Goal: Task Accomplishment & Management: Use online tool/utility

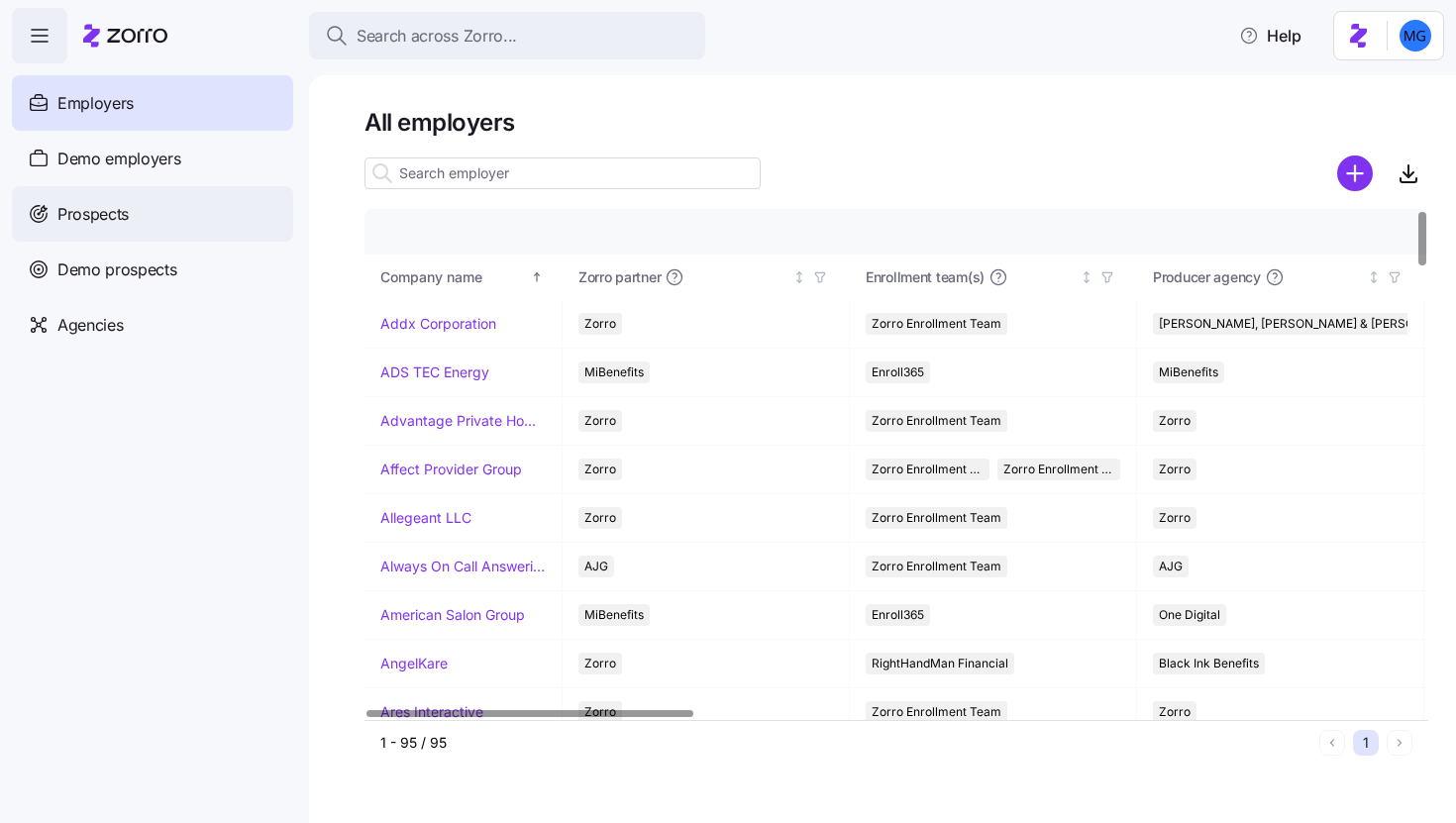
click at [202, 233] on div "Prospects" at bounding box center [153, 214] width 282 height 56
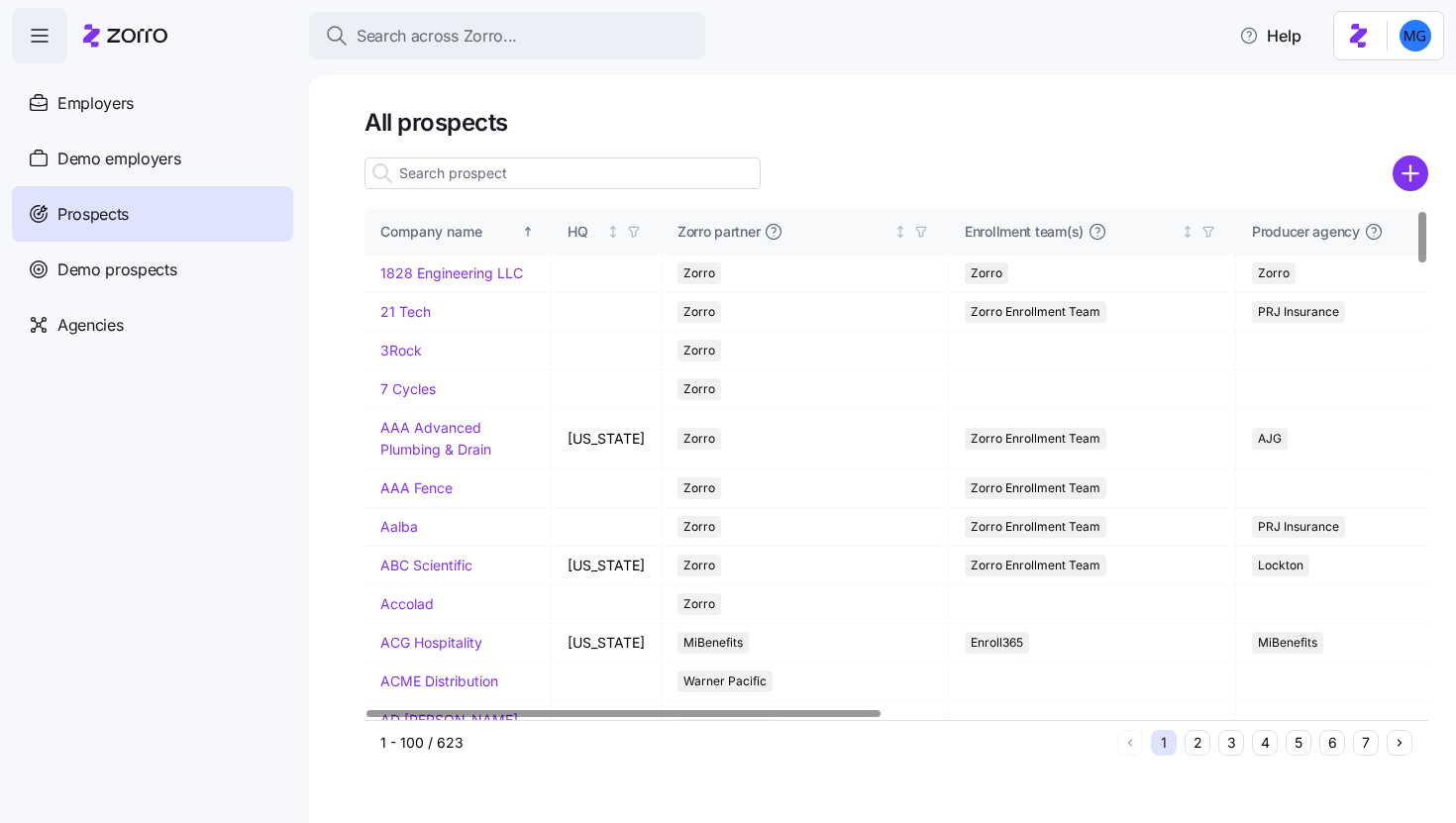
click at [532, 182] on input at bounding box center [563, 174] width 397 height 32
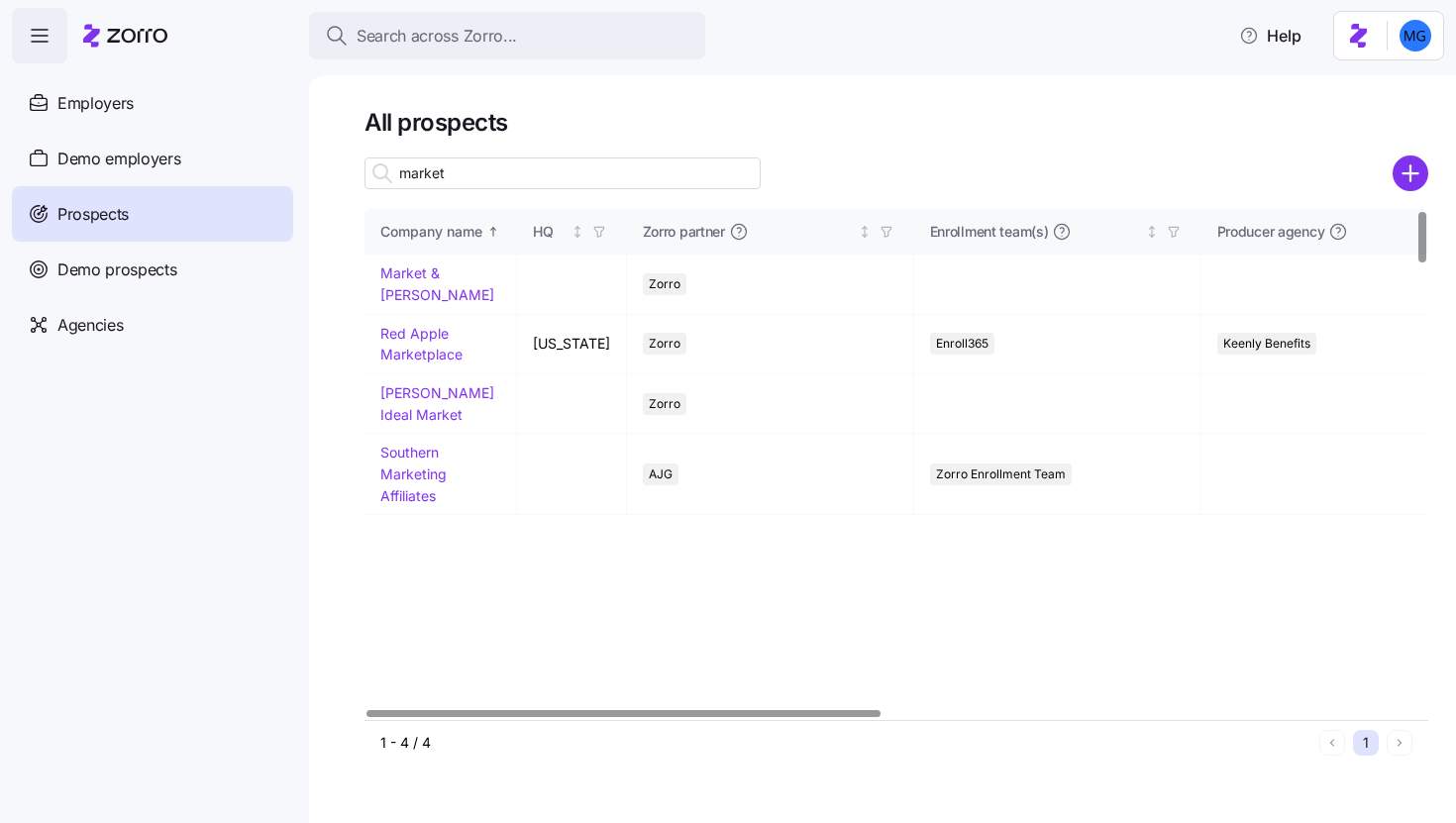
click at [550, 175] on input "market" at bounding box center [563, 174] width 397 height 32
type input "market"
click at [423, 277] on link "Market & Johnson" at bounding box center [438, 284] width 114 height 39
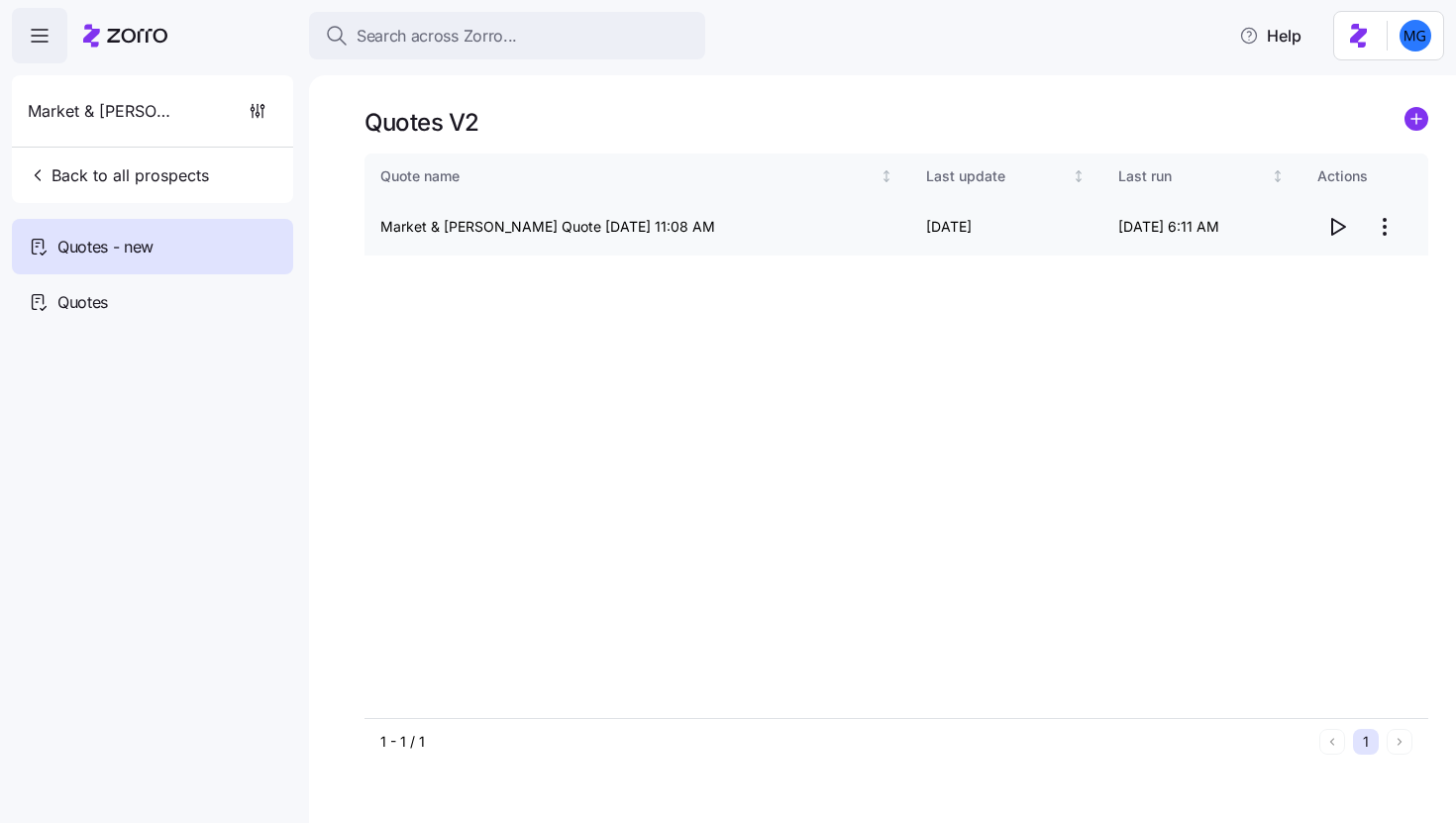
click at [1330, 224] on icon "button" at bounding box center [1337, 227] width 24 height 24
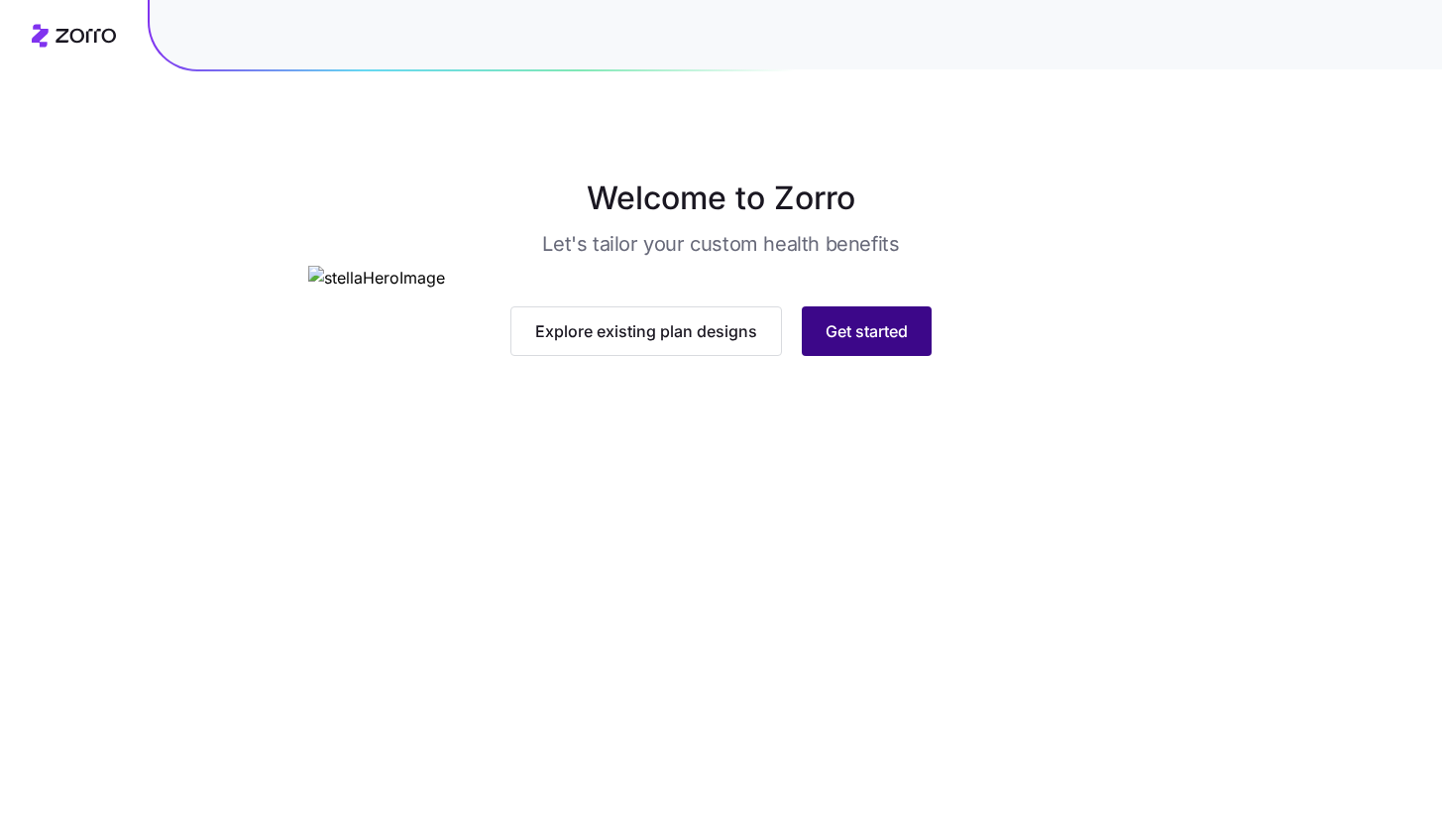
click at [882, 343] on span "Get started" at bounding box center [867, 331] width 82 height 24
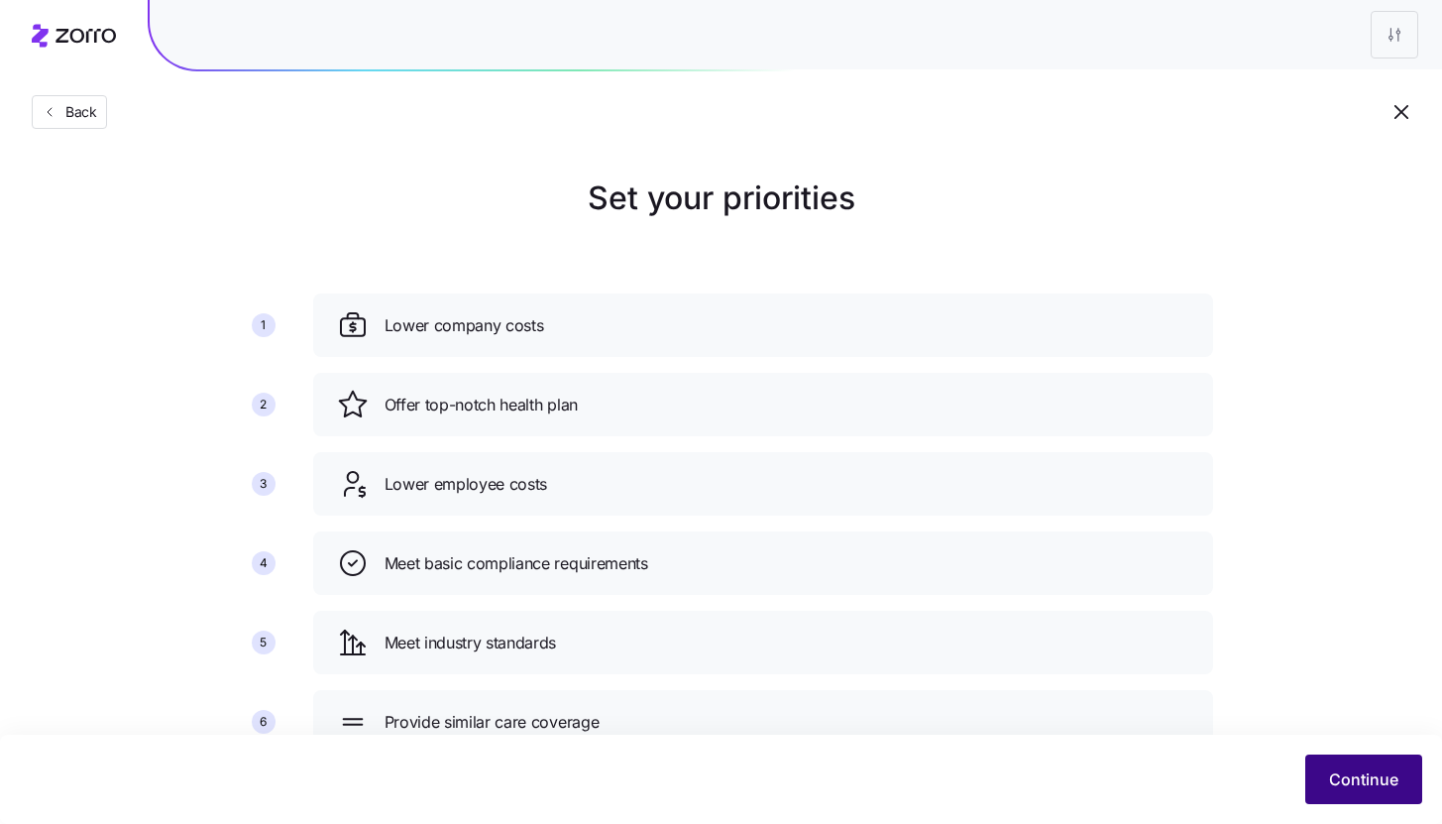
click at [1356, 796] on button "Continue" at bounding box center [1364, 779] width 117 height 50
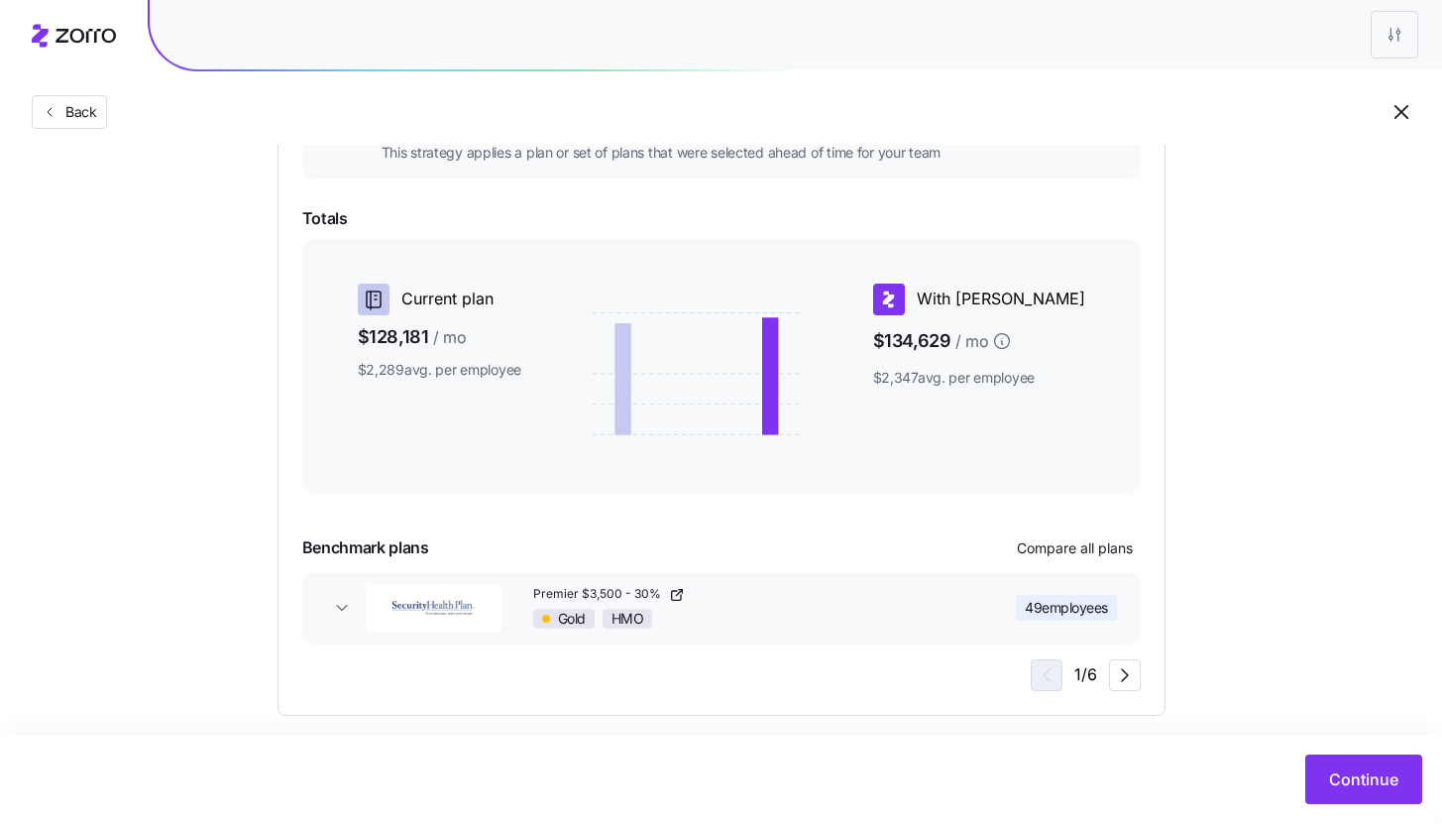
scroll to position [296, 0]
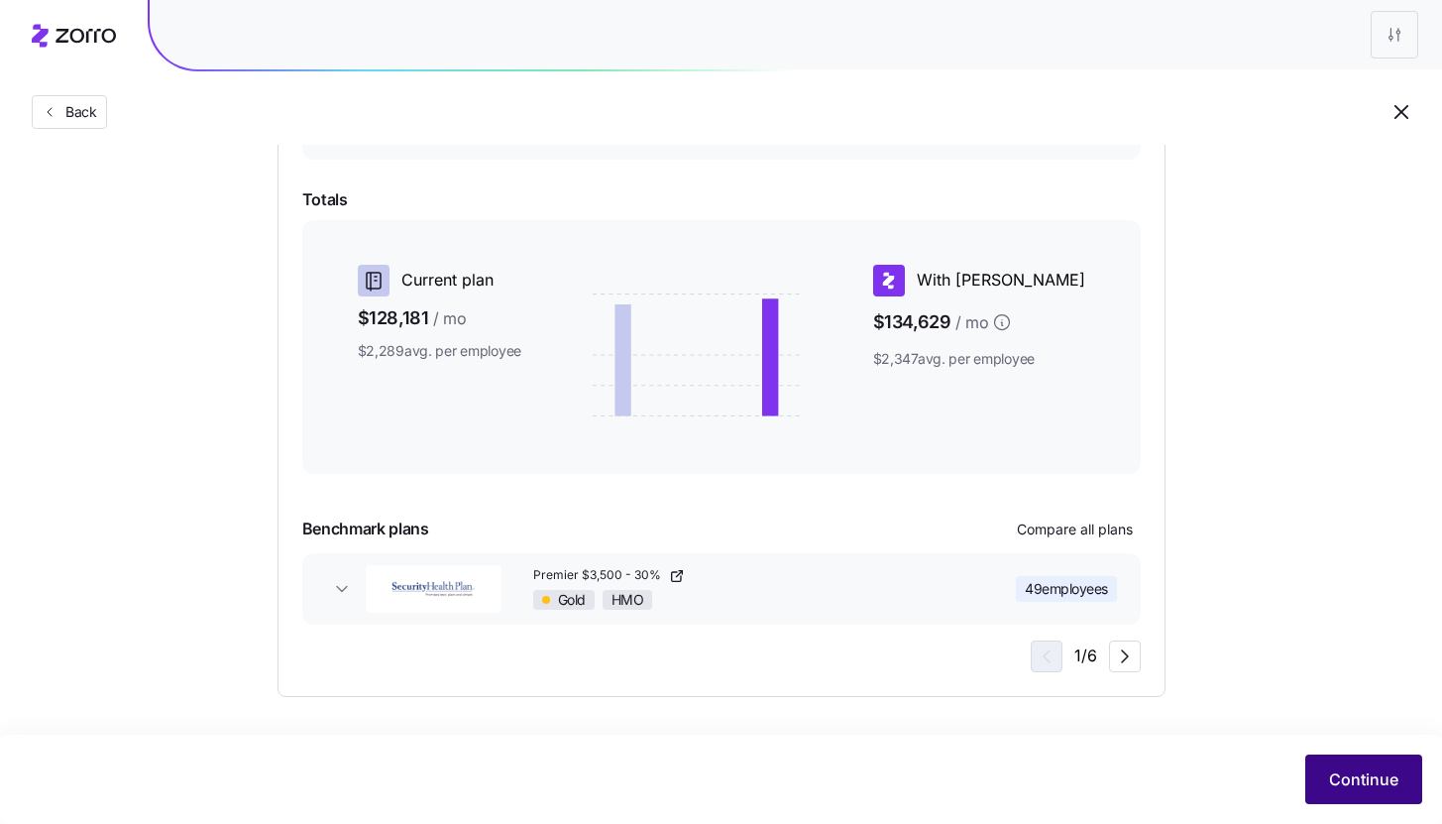
click at [1334, 799] on button "Continue" at bounding box center [1364, 779] width 117 height 50
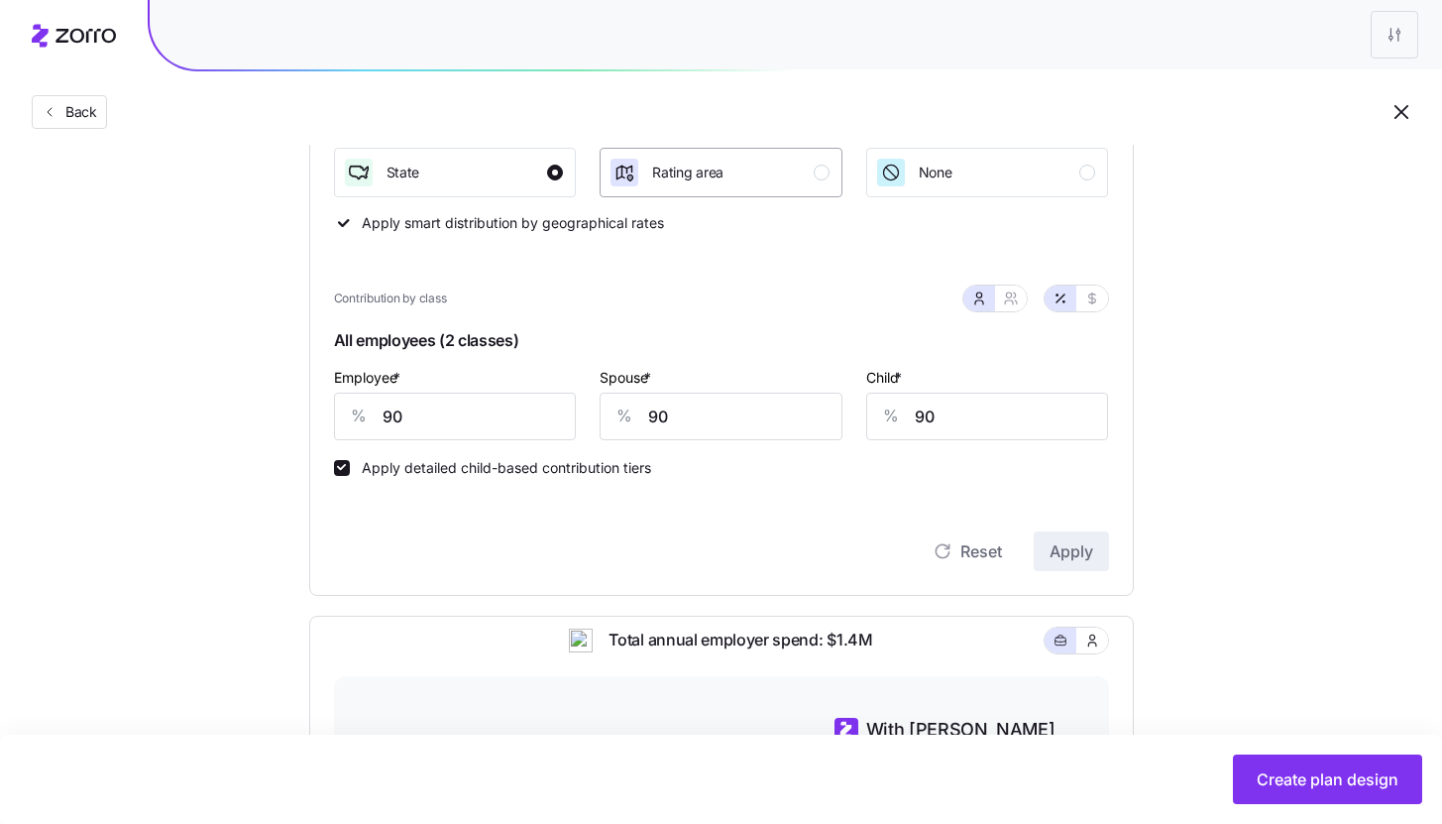
scroll to position [335, 0]
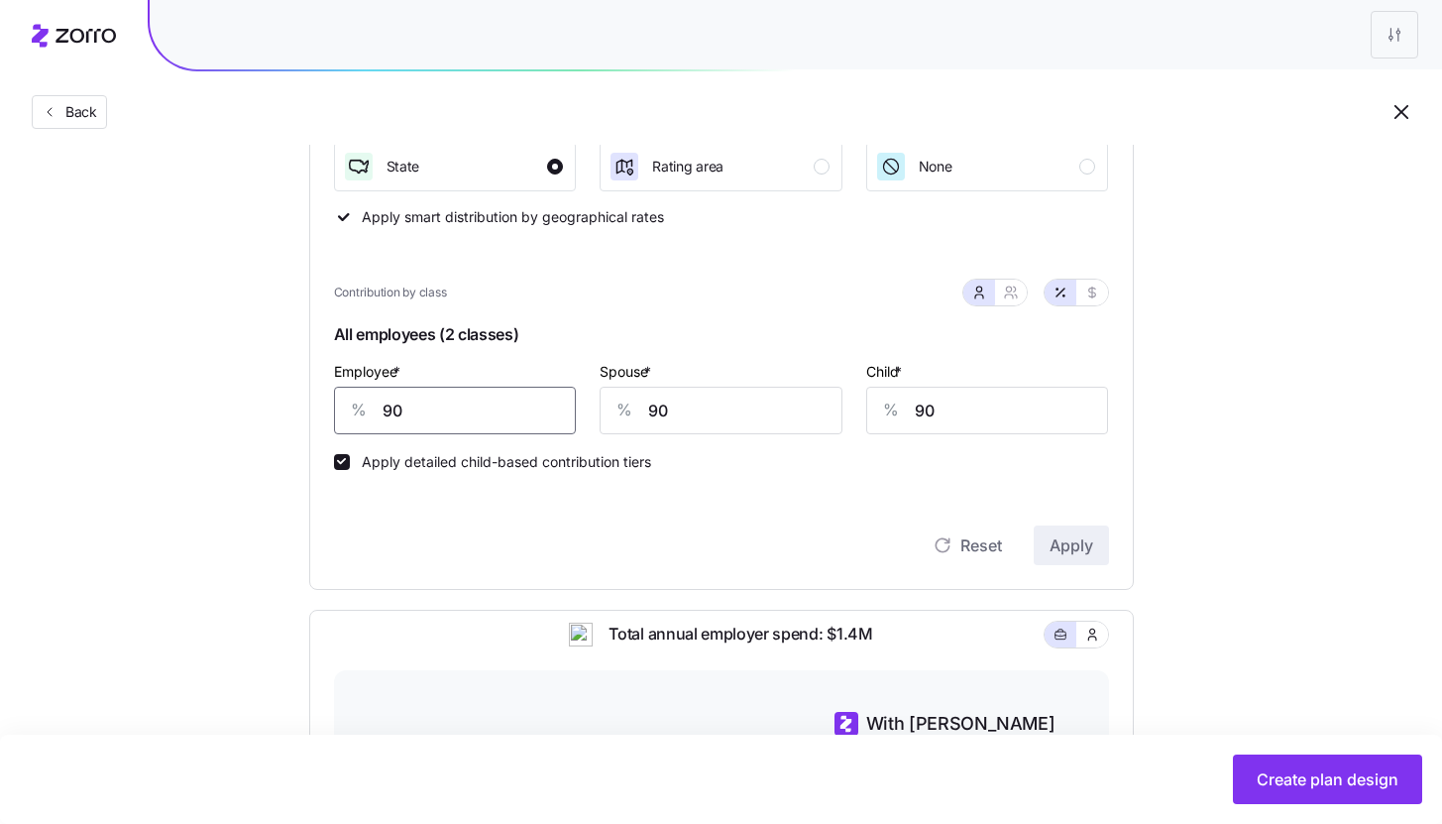
click at [546, 411] on input "90" at bounding box center [455, 411] width 243 height 48
type input "95"
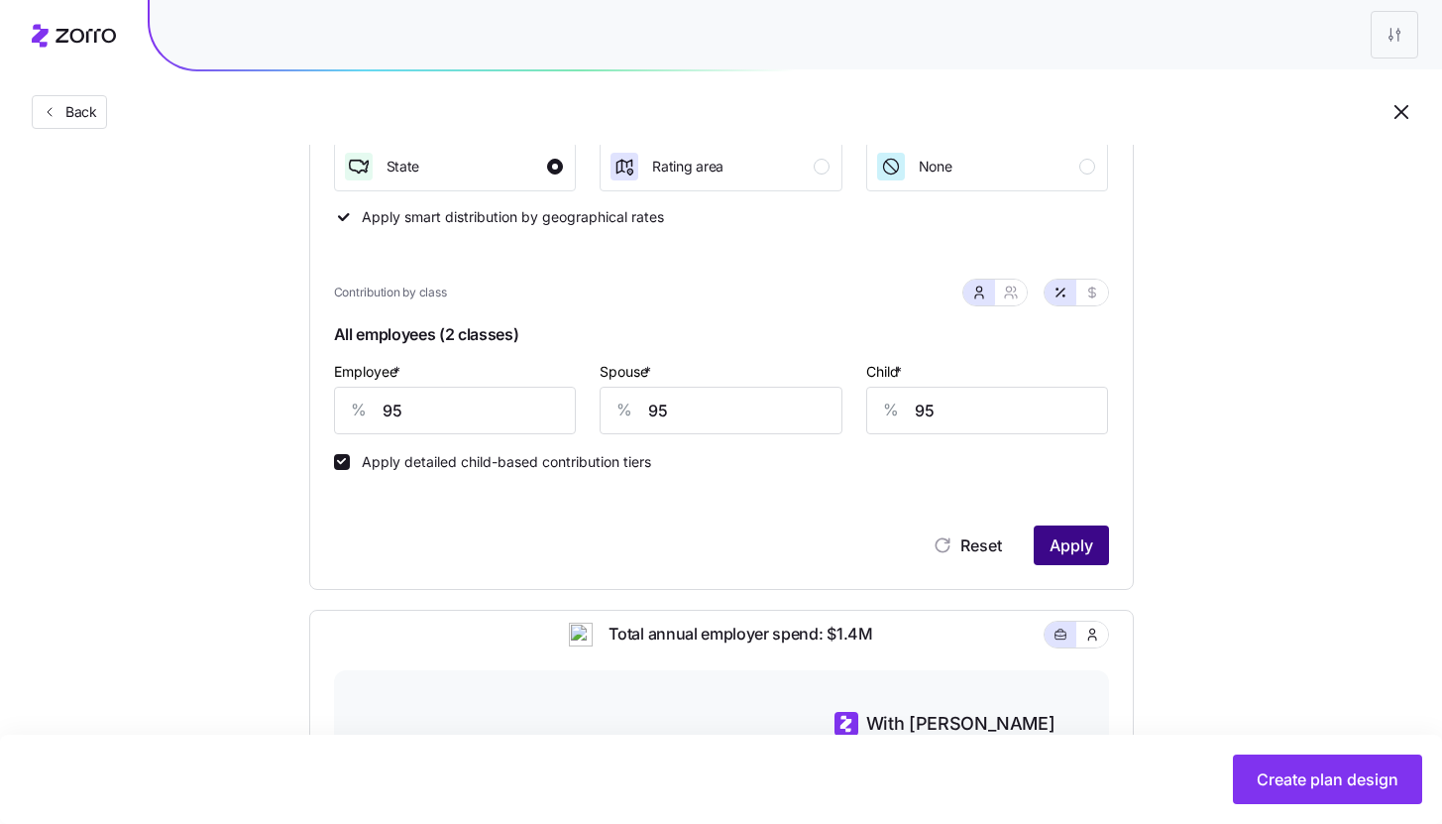
click at [1077, 561] on button "Apply" at bounding box center [1071, 545] width 75 height 40
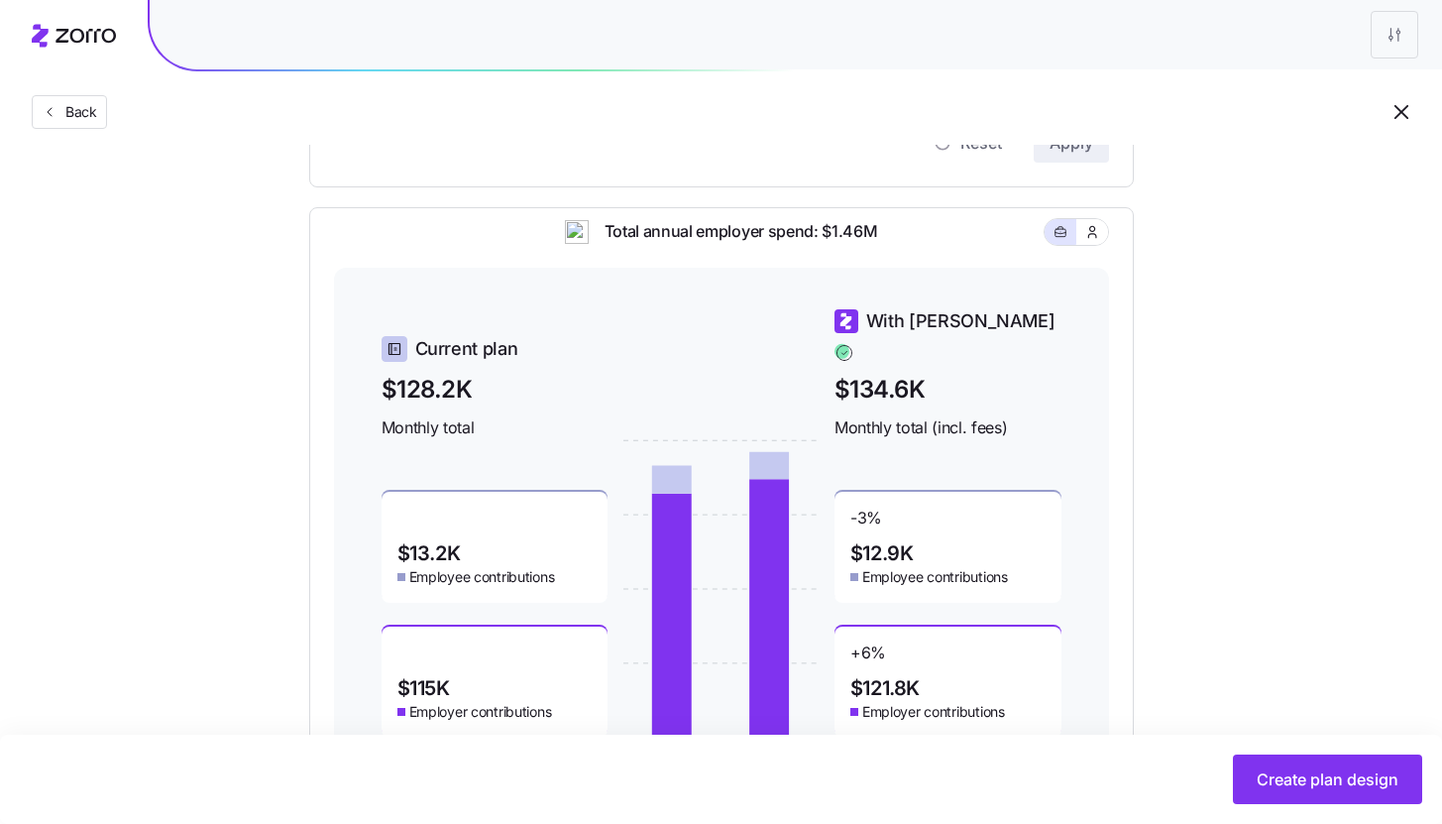
scroll to position [832, 0]
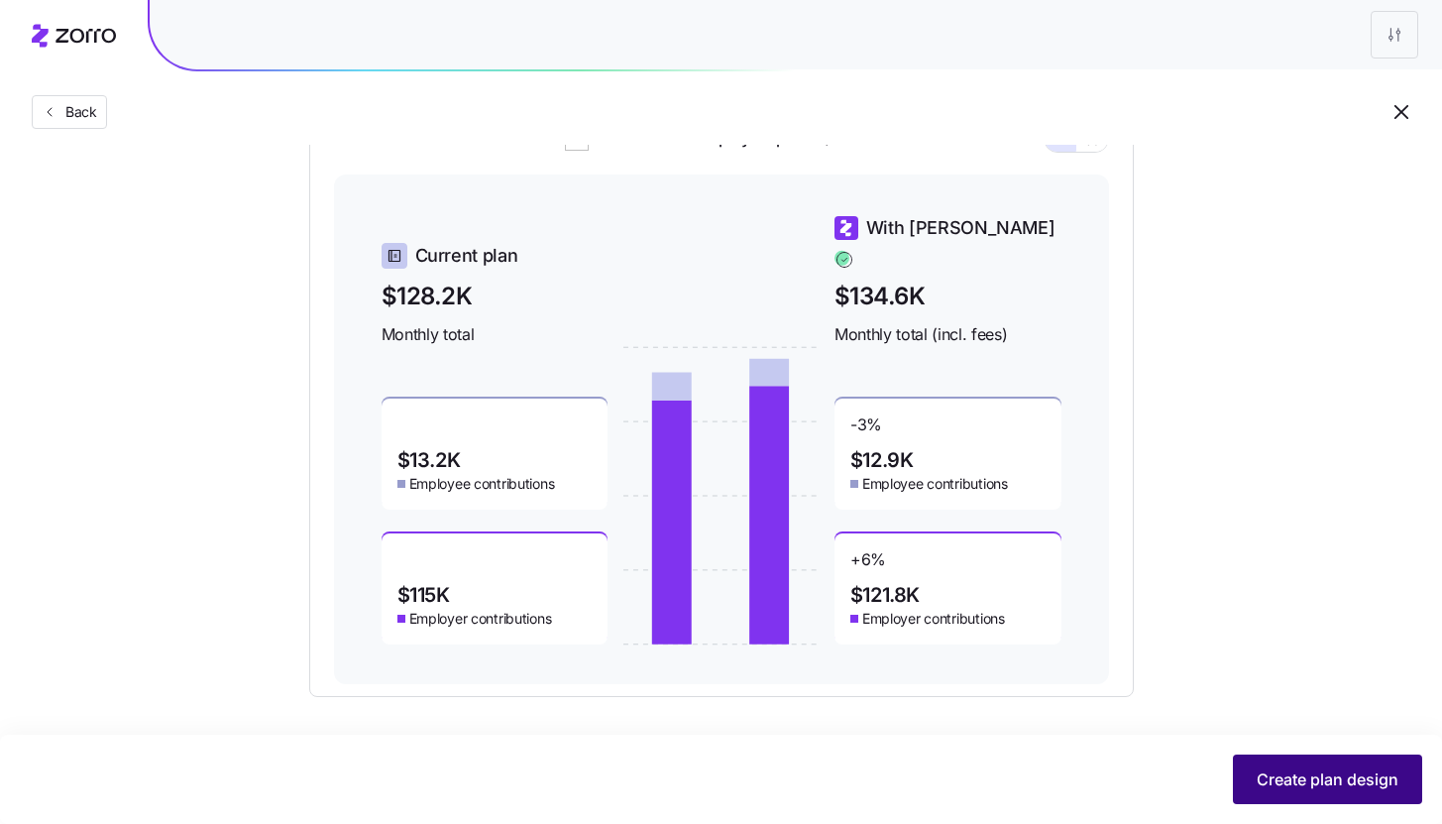
click at [1317, 797] on button "Create plan design" at bounding box center [1327, 779] width 189 height 50
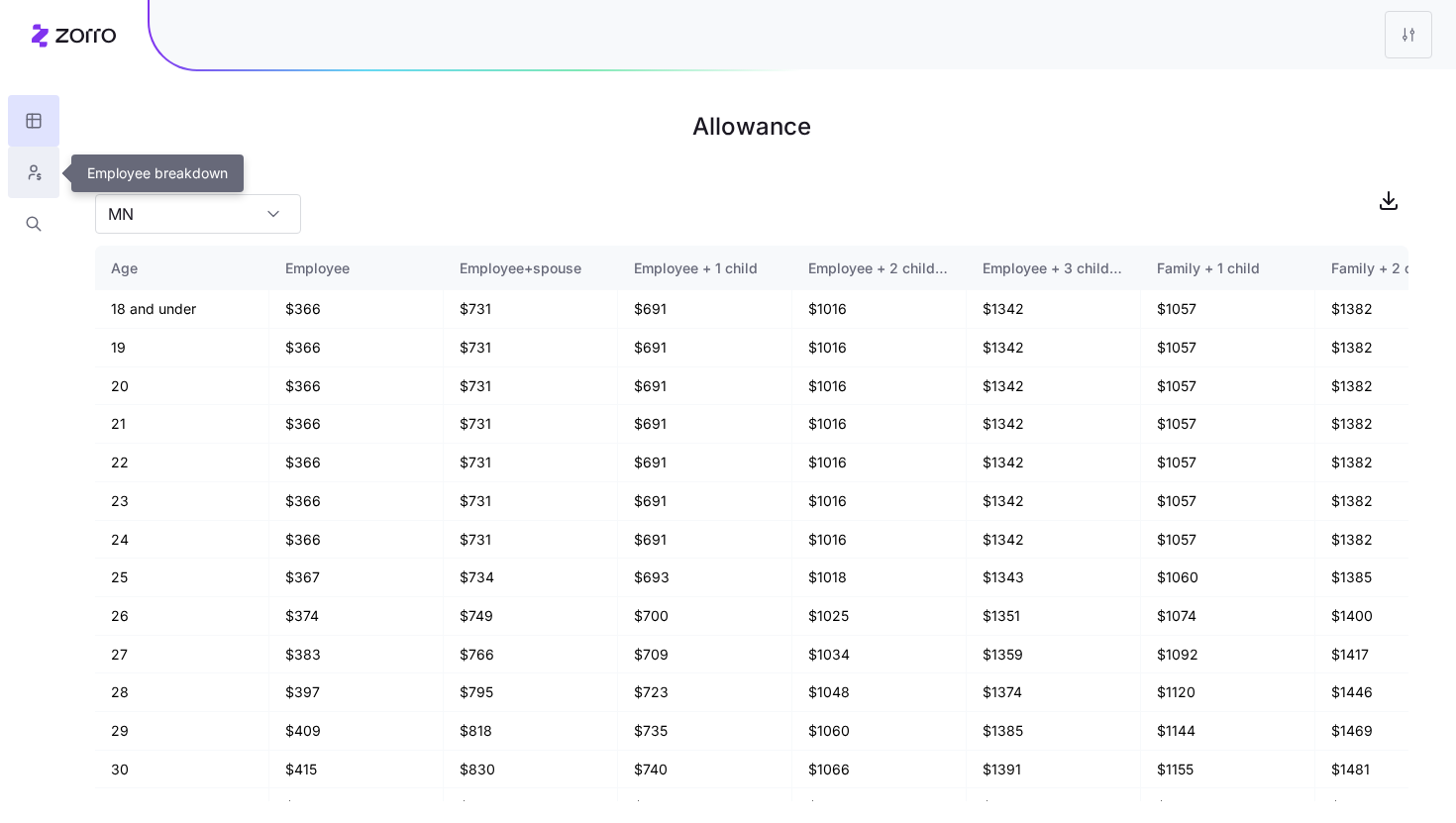
click at [57, 180] on button "button" at bounding box center [34, 173] width 52 height 52
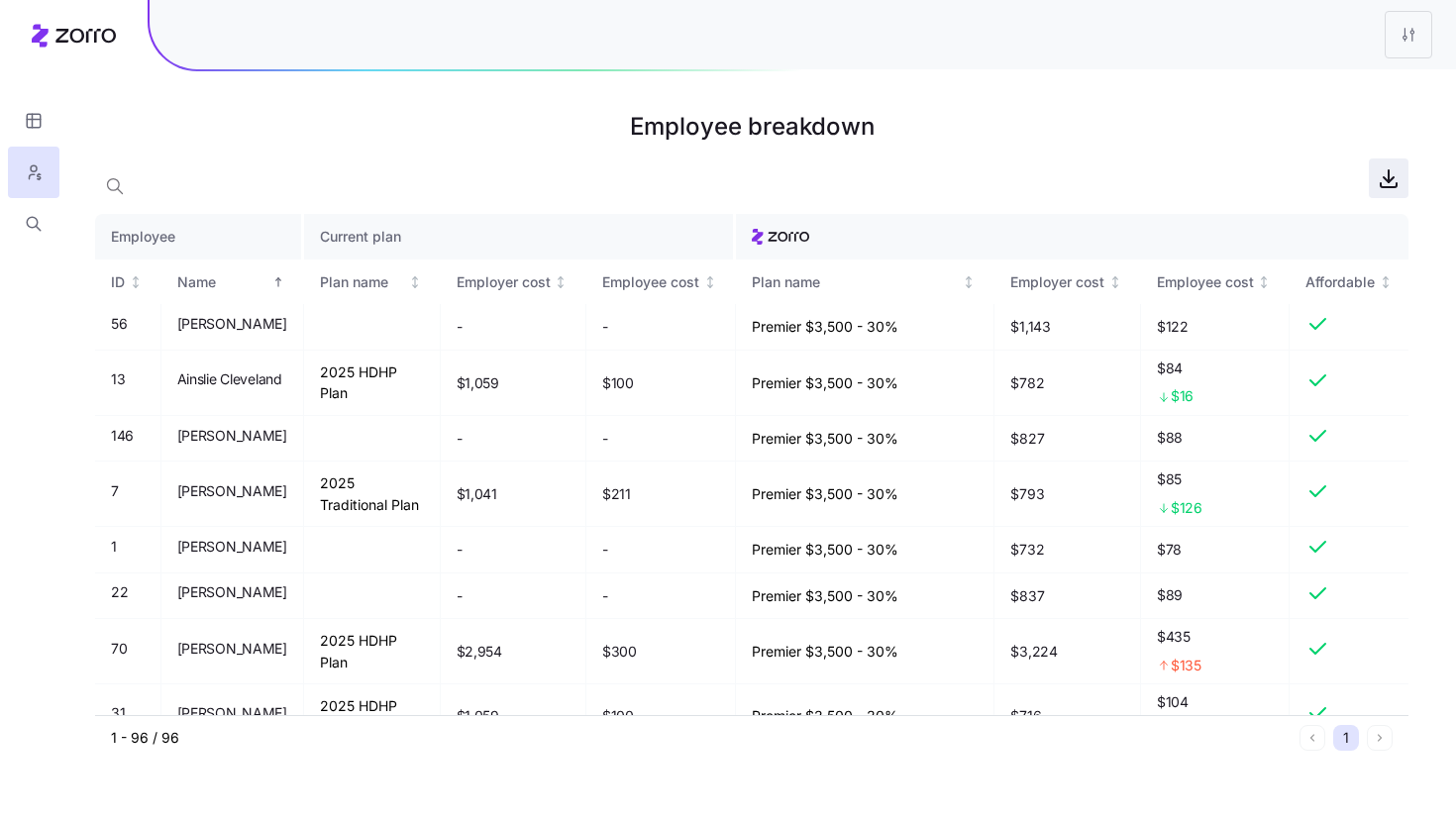
click at [1388, 187] on icon "button" at bounding box center [1389, 185] width 16 height 4
click at [1408, 30] on html "Employee breakdown Employee Current plan ID Name Plan name Employer cost Employ…" at bounding box center [728, 412] width 1456 height 823
click at [1342, 76] on div "Edit plan design" at bounding box center [1327, 87] width 197 height 32
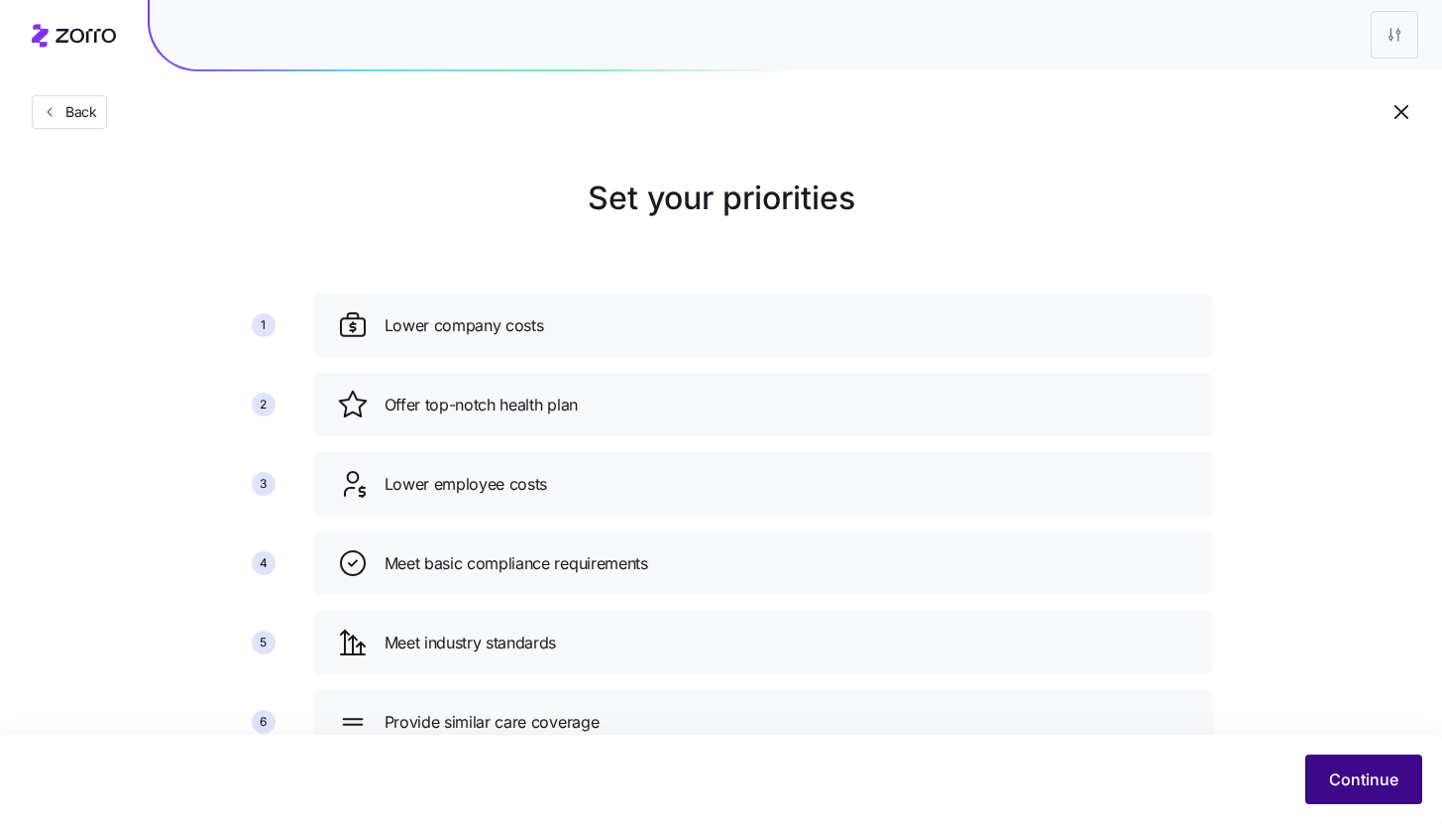
click at [1377, 799] on button "Continue" at bounding box center [1364, 779] width 117 height 50
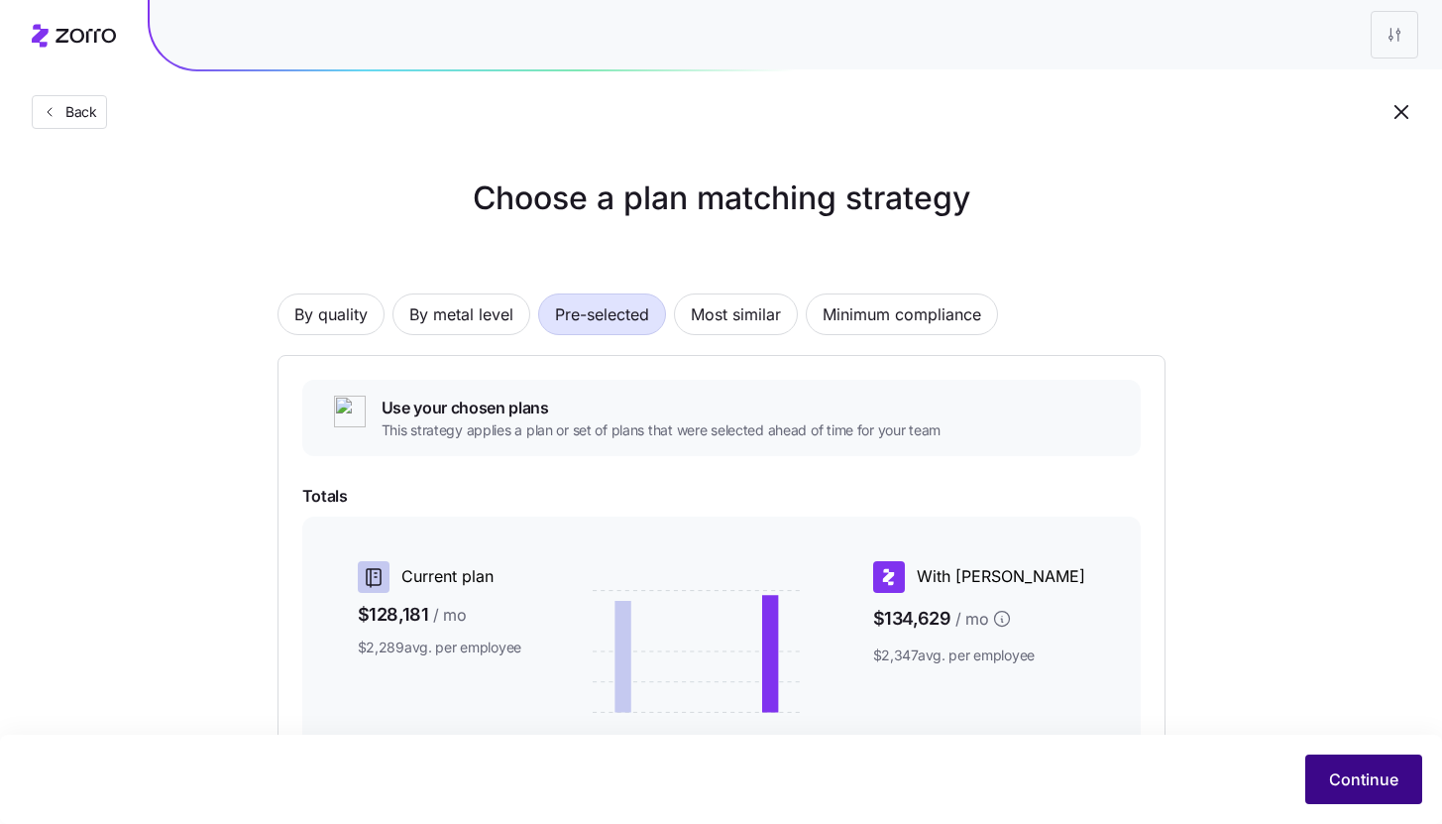
click at [1374, 783] on span "Continue" at bounding box center [1363, 779] width 69 height 24
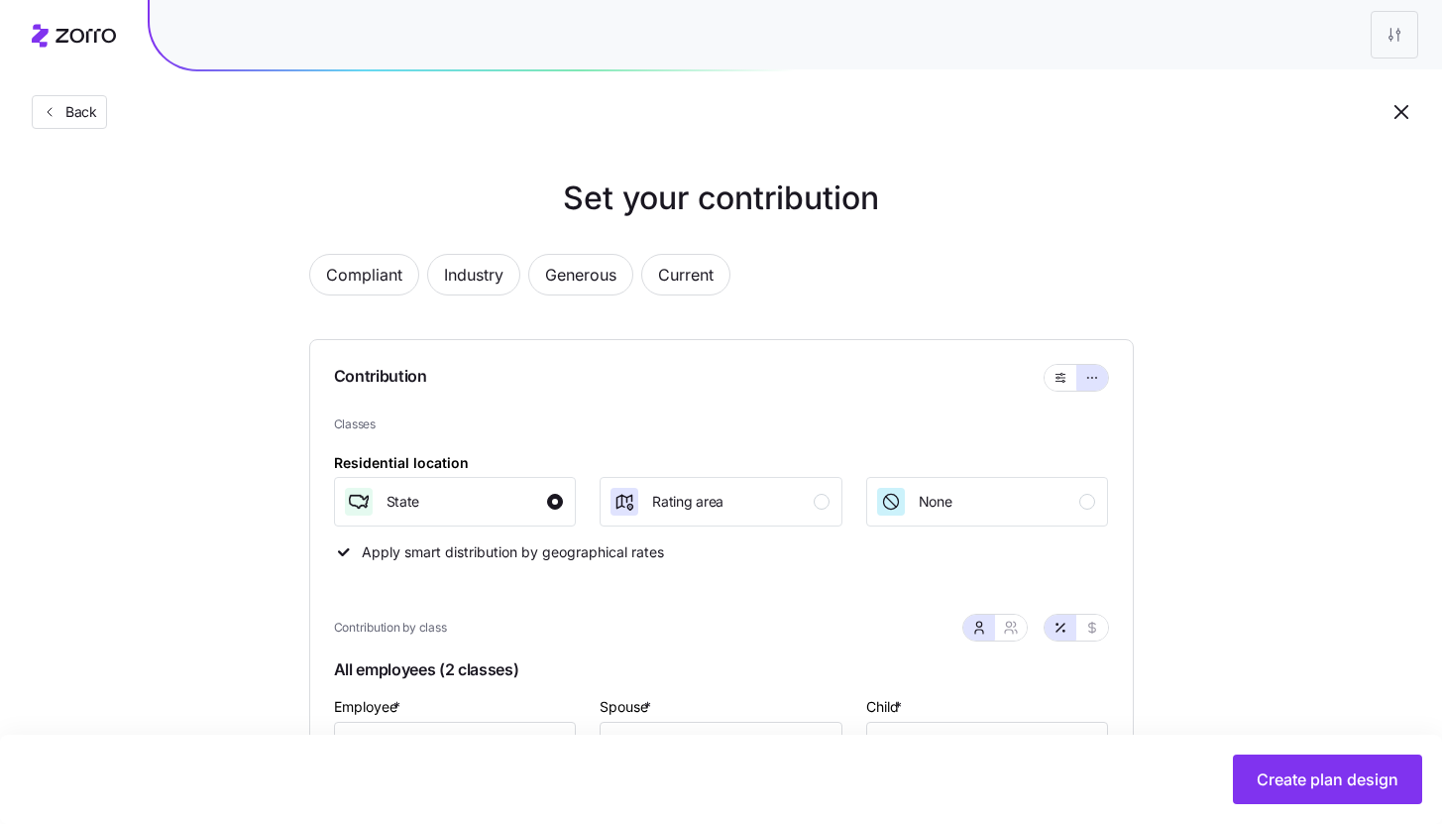
scroll to position [186, 0]
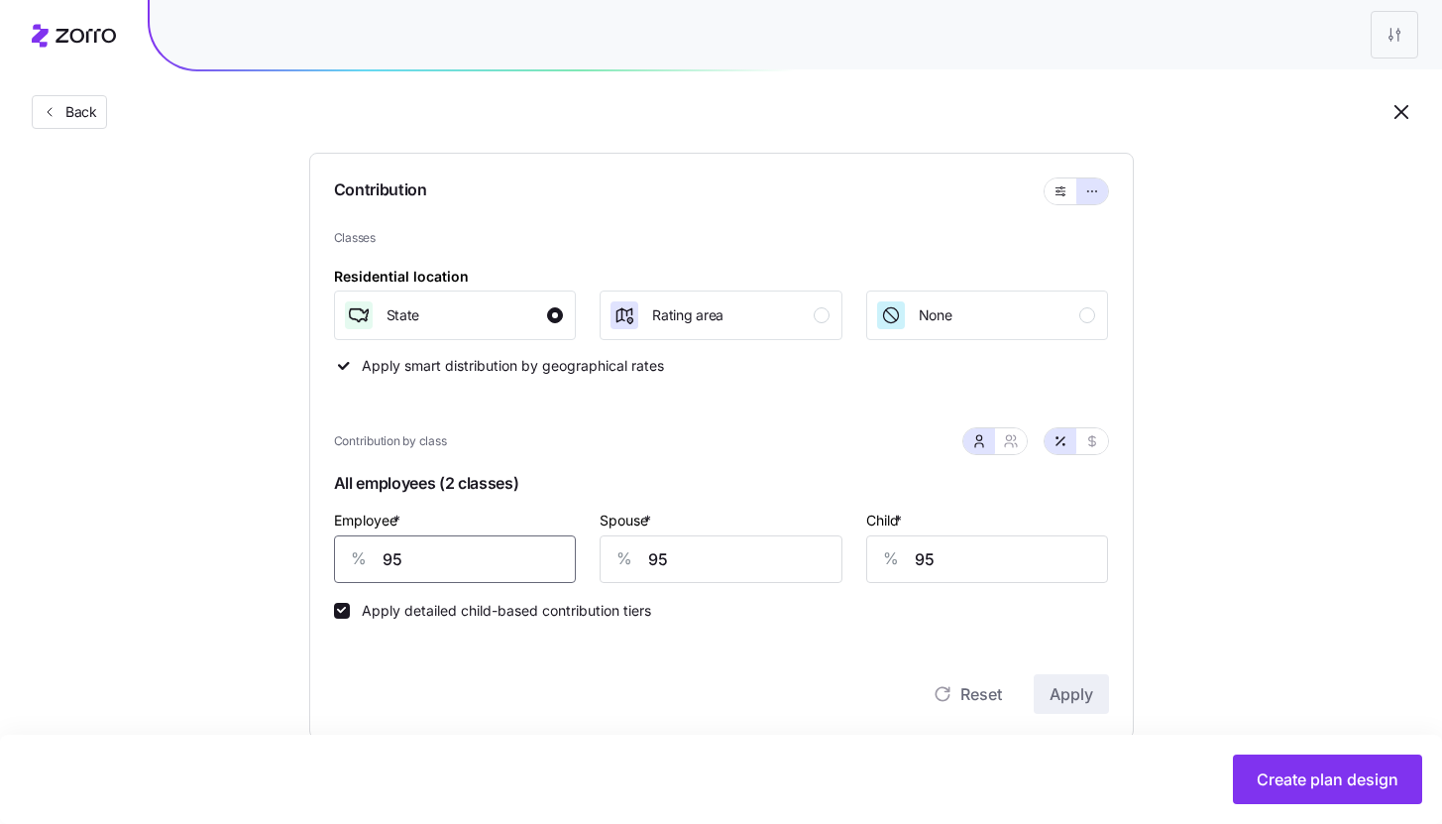
click at [487, 554] on input "95" at bounding box center [455, 559] width 243 height 48
type input "90"
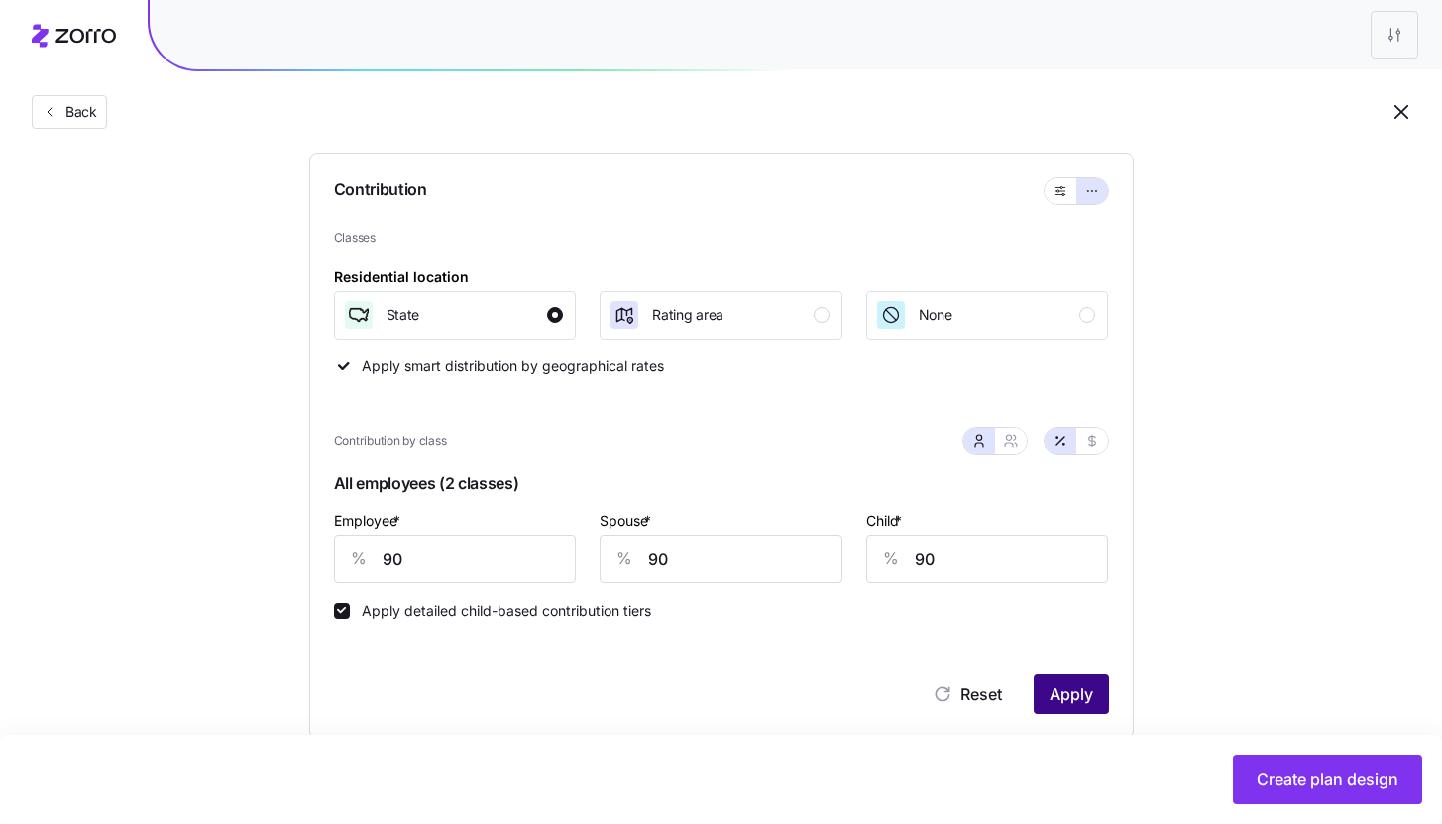
click at [1062, 705] on span "Apply" at bounding box center [1072, 694] width 44 height 24
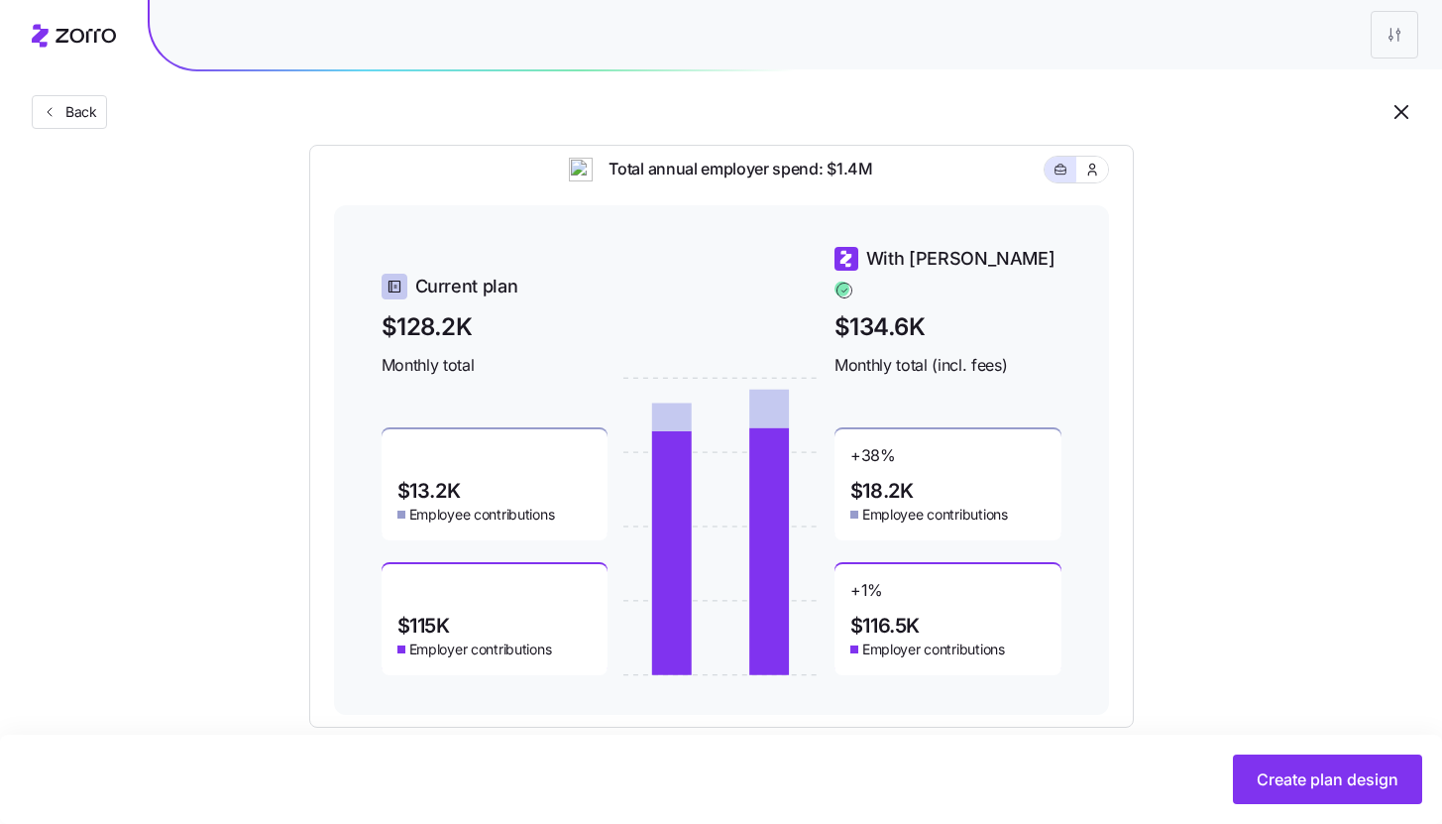
scroll to position [832, 0]
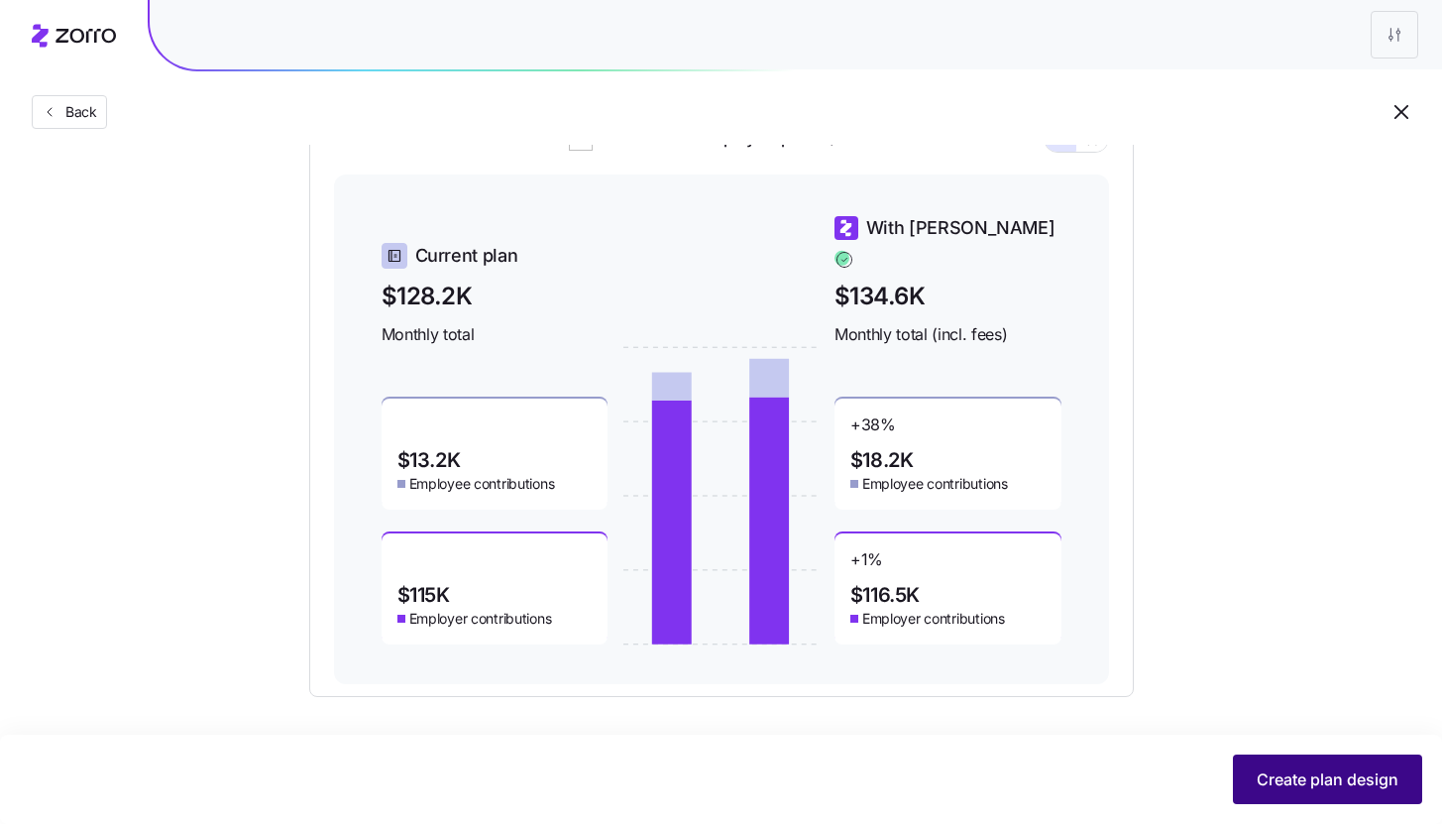
click at [1315, 783] on span "Create plan design" at bounding box center [1328, 779] width 142 height 24
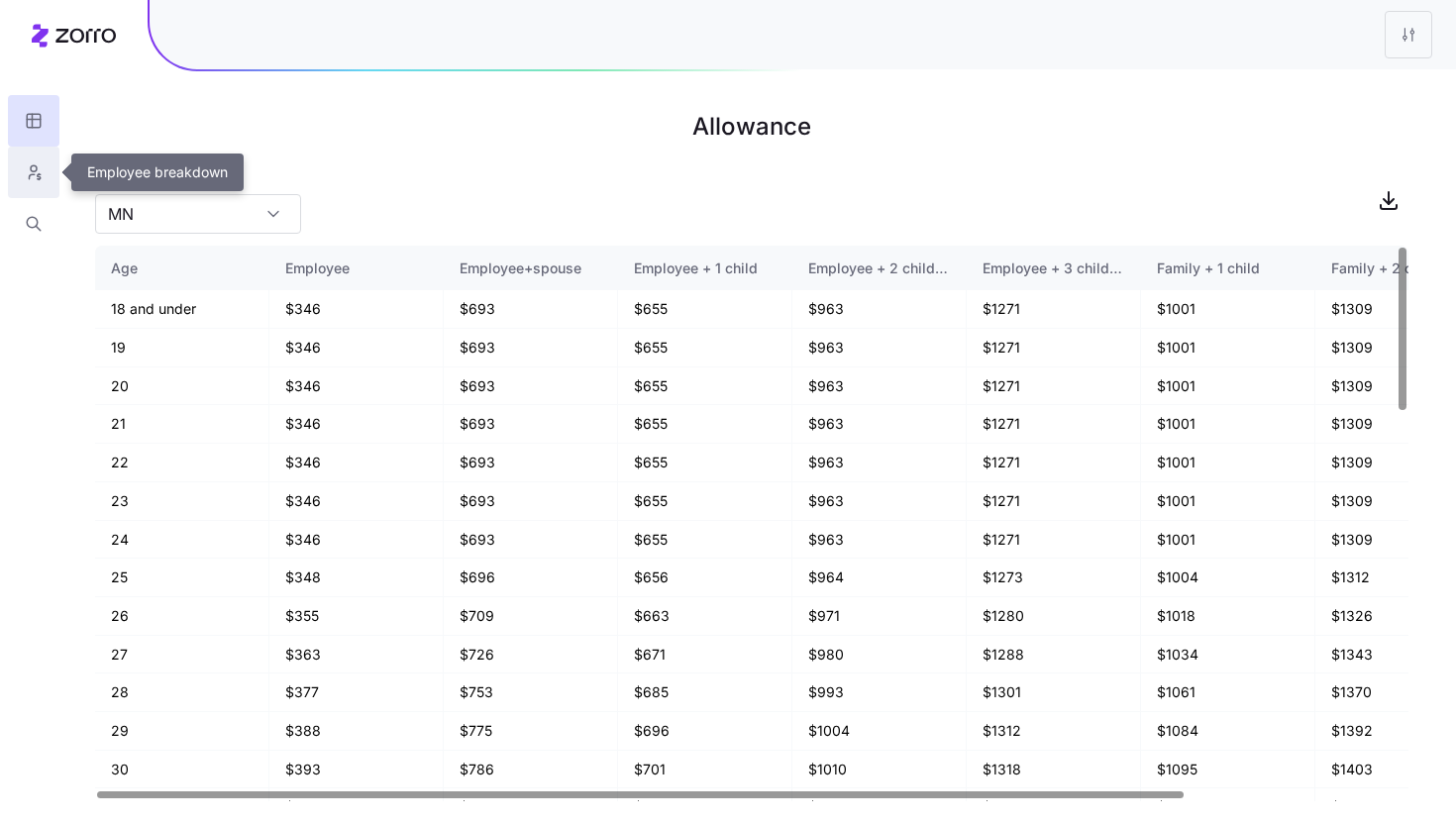
click at [47, 178] on button "button" at bounding box center [34, 173] width 52 height 52
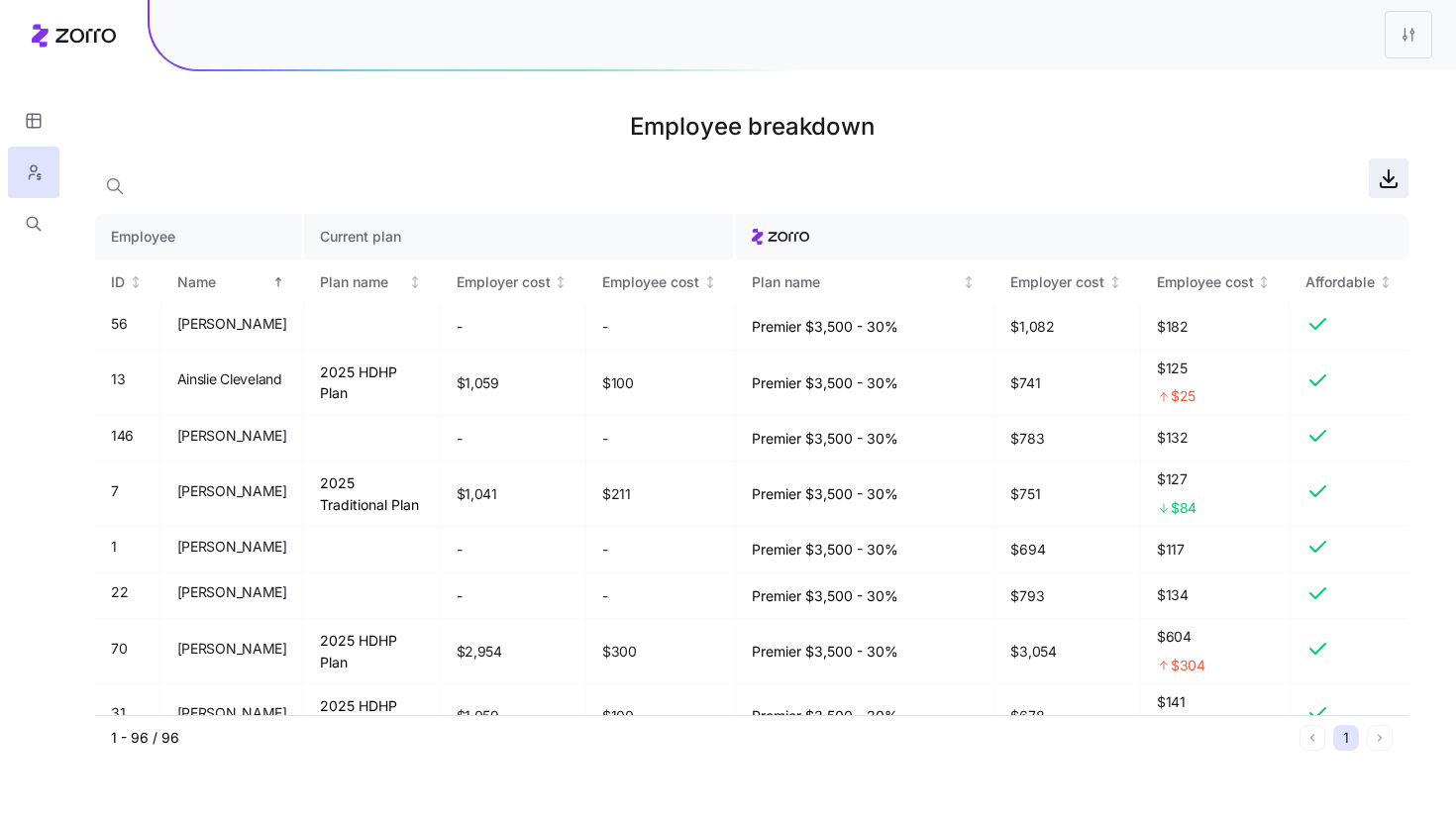
click at [1396, 192] on span "button" at bounding box center [1389, 179] width 38 height 38
click at [1399, 40] on html "Employee breakdown Employee Current plan ID Name Plan name Employer cost Employ…" at bounding box center [728, 412] width 1456 height 823
click at [1344, 79] on div "Edit plan design" at bounding box center [1327, 87] width 197 height 32
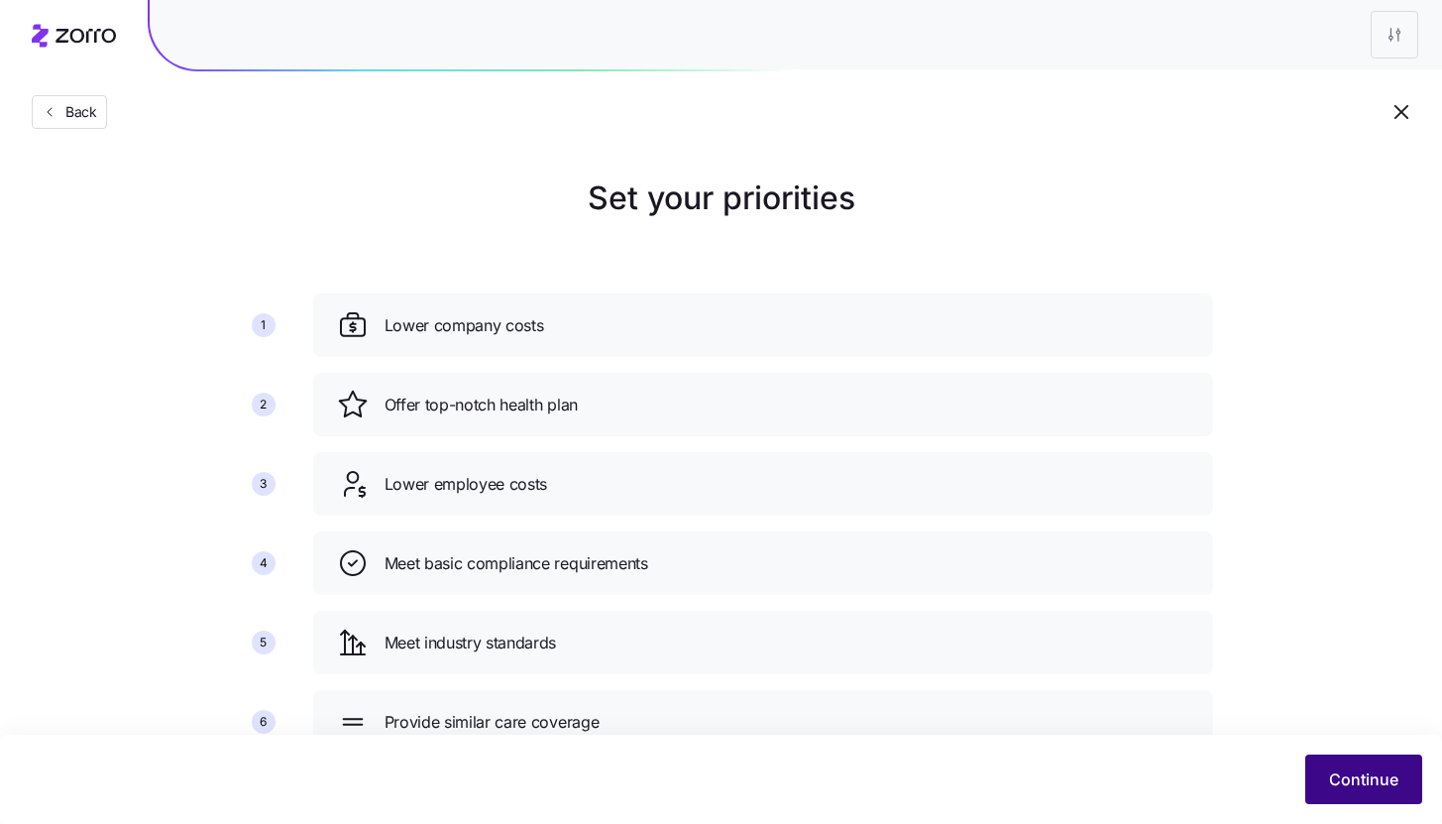
click at [1310, 772] on button "Continue" at bounding box center [1364, 779] width 117 height 50
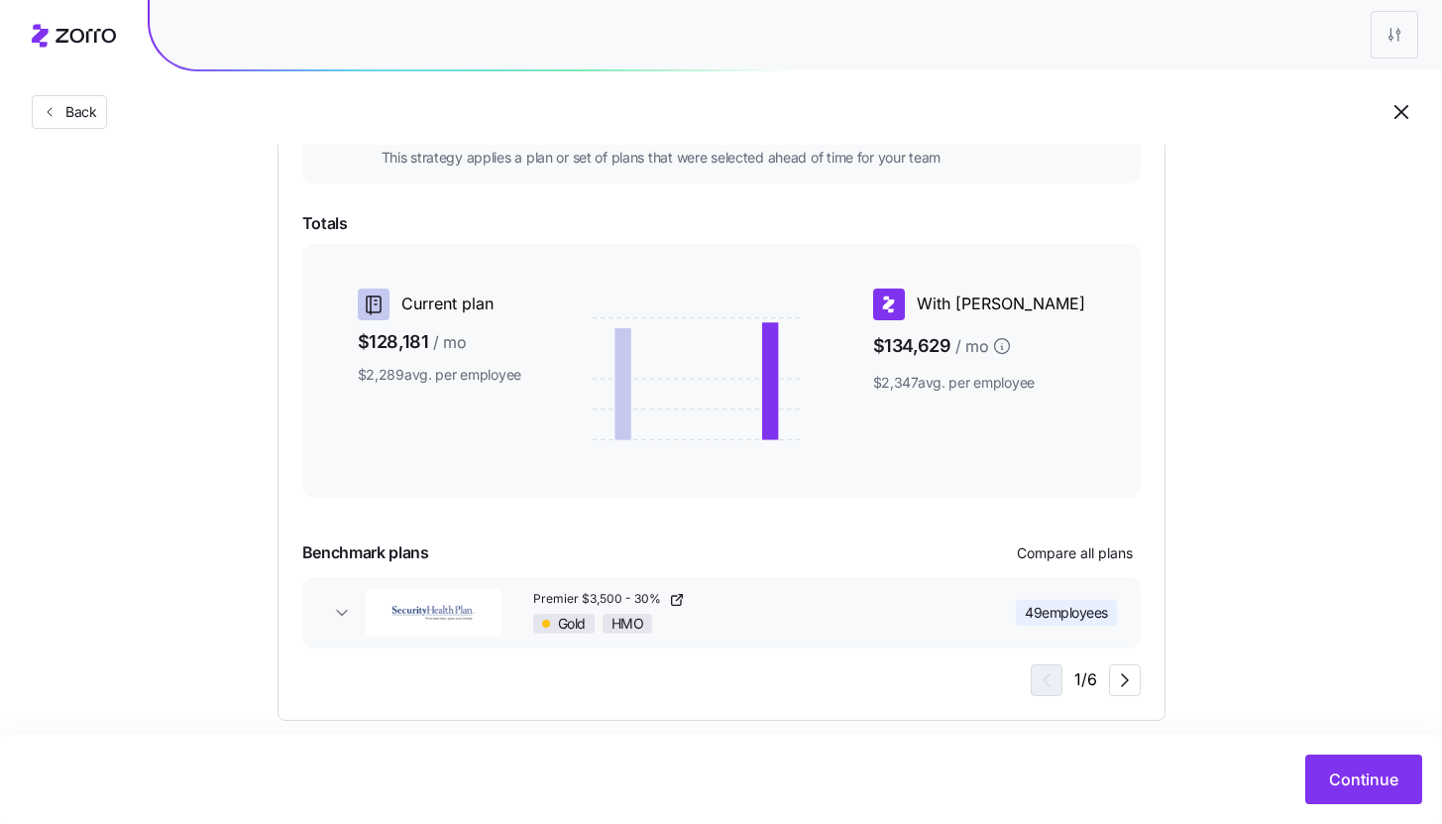
scroll to position [296, 0]
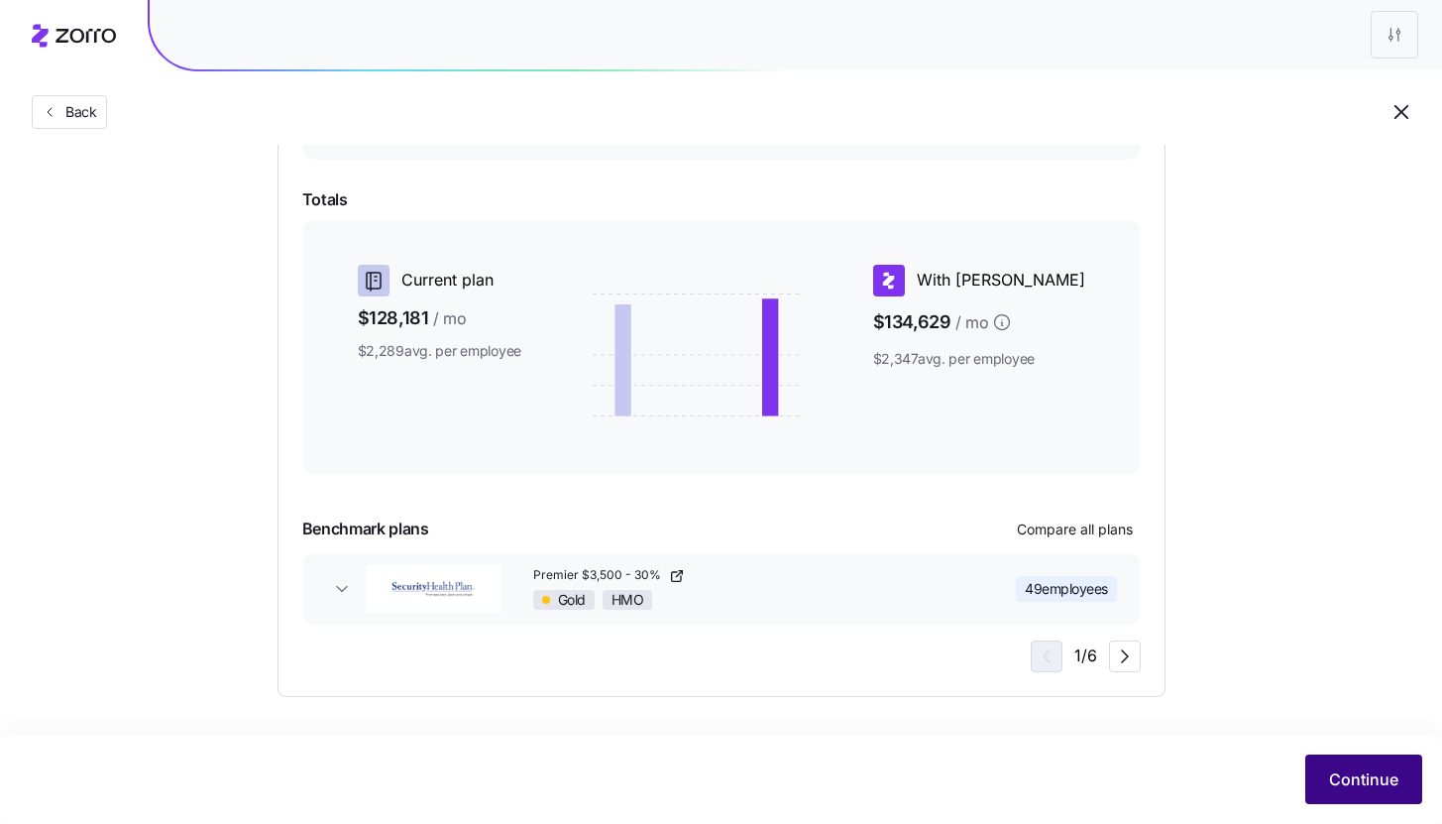
click at [1333, 782] on span "Continue" at bounding box center [1363, 779] width 69 height 24
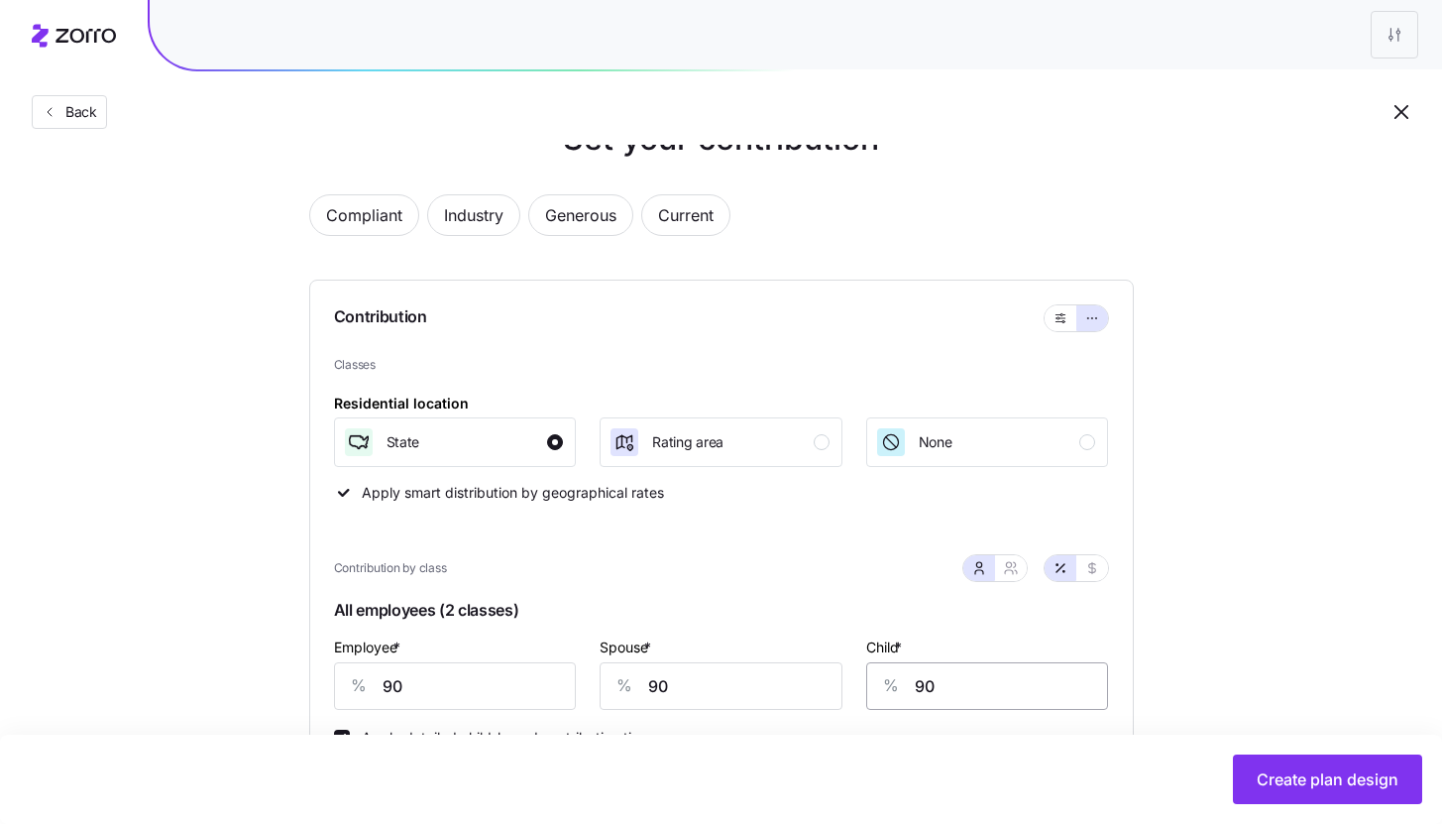
scroll to position [169, 0]
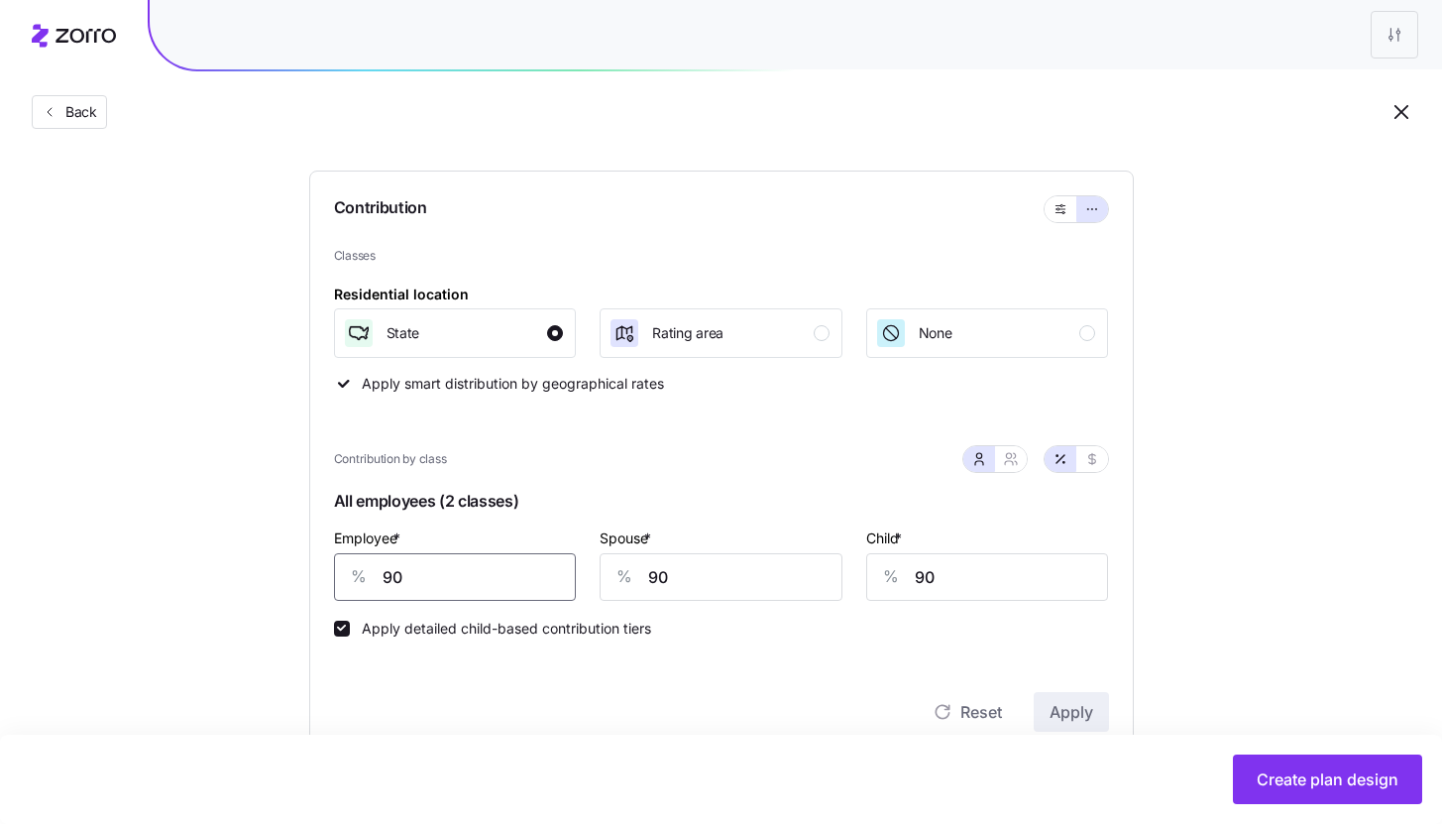
click at [532, 590] on input "90" at bounding box center [455, 577] width 243 height 48
type input "85"
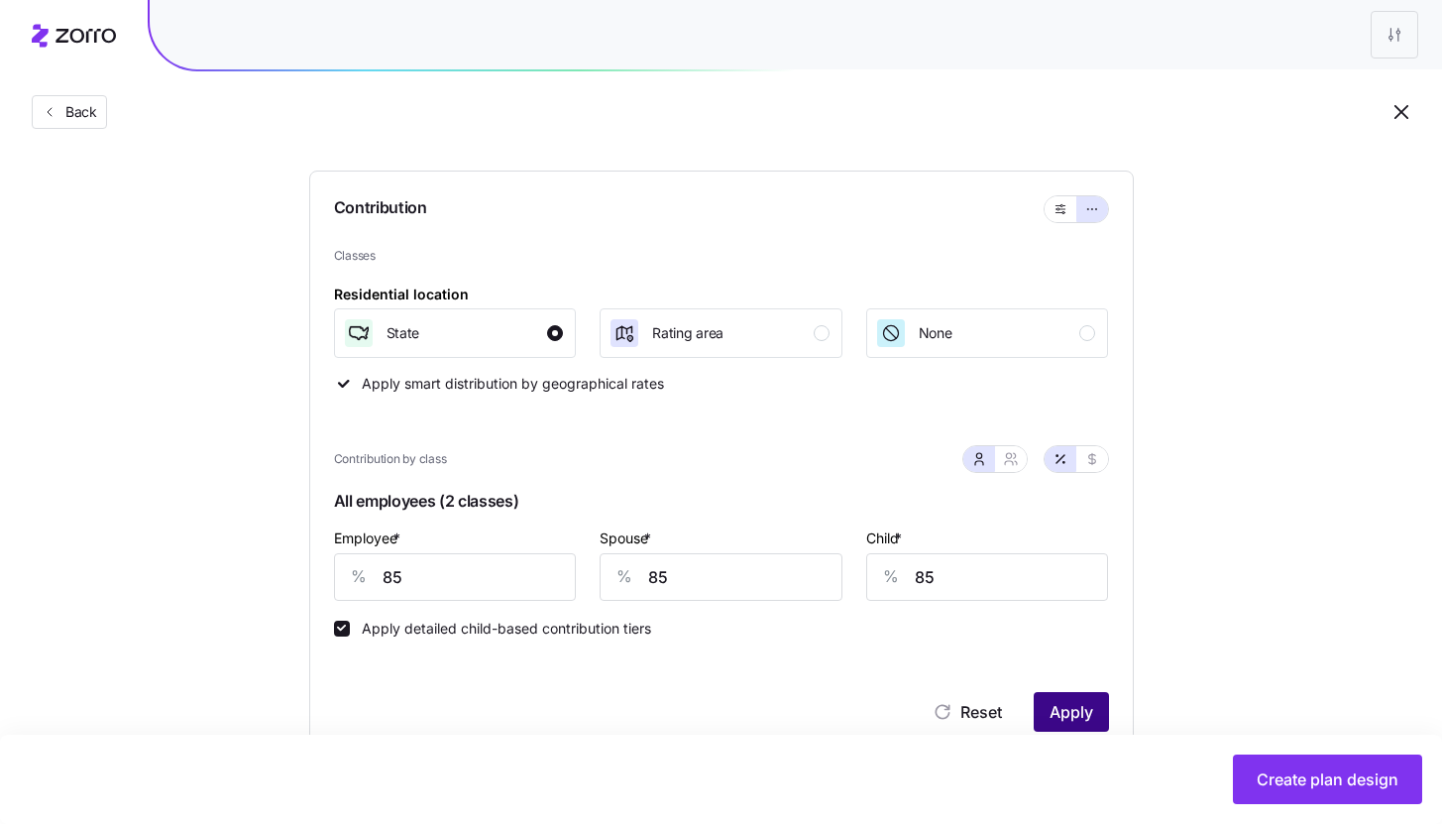
click at [1069, 715] on span "Apply" at bounding box center [1072, 712] width 44 height 24
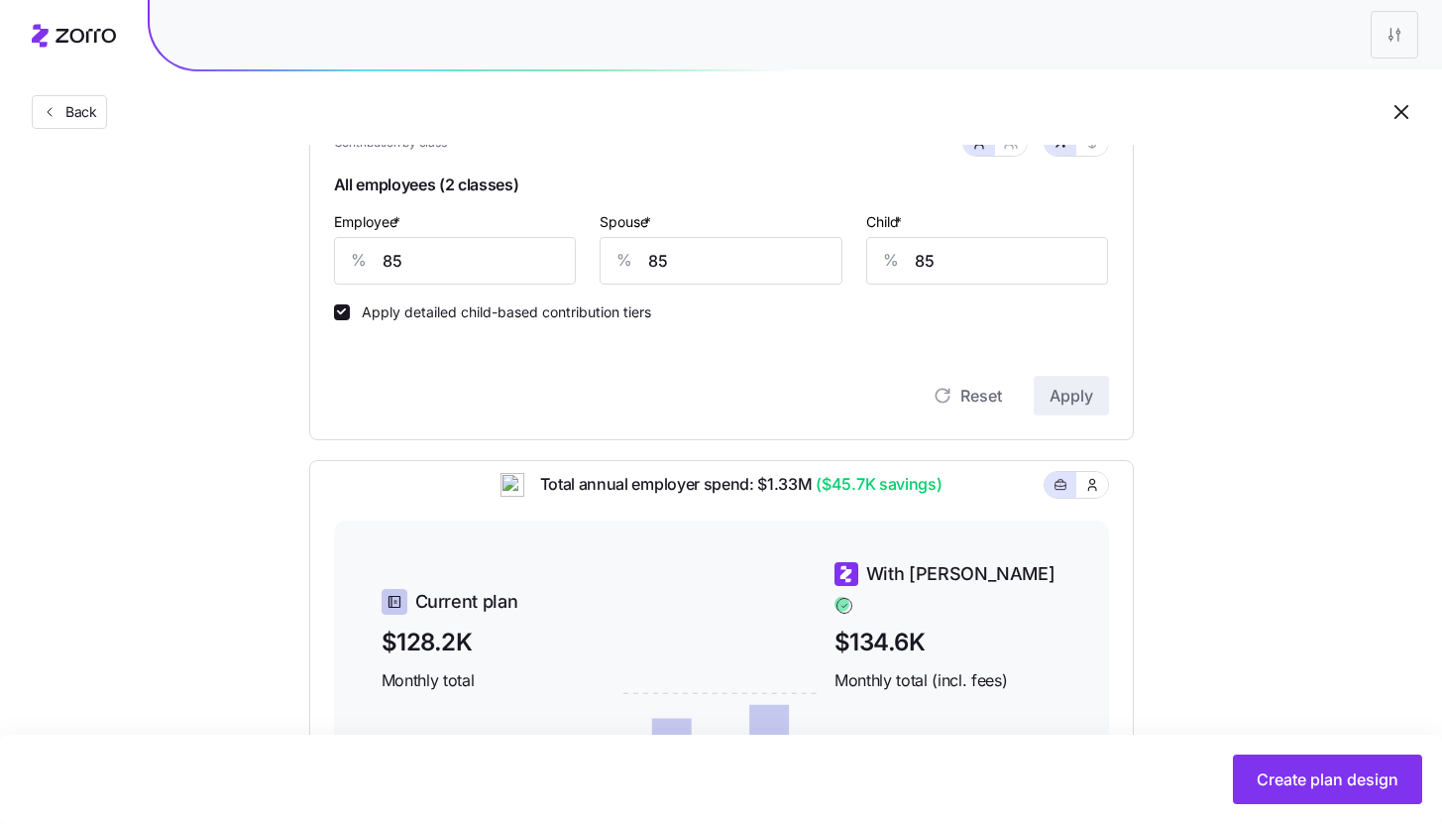
scroll to position [832, 0]
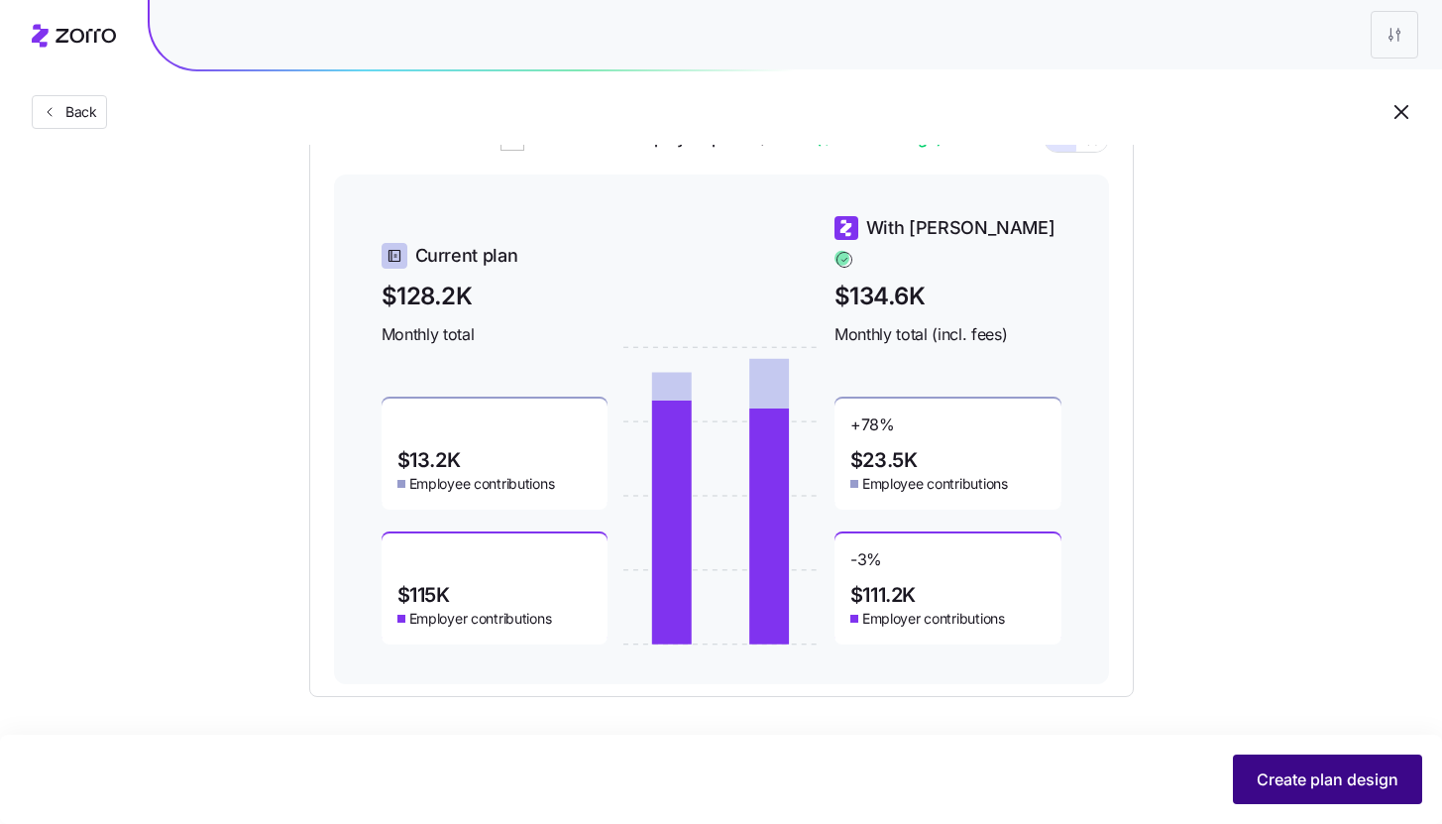
click at [1339, 774] on span "Create plan design" at bounding box center [1328, 779] width 142 height 24
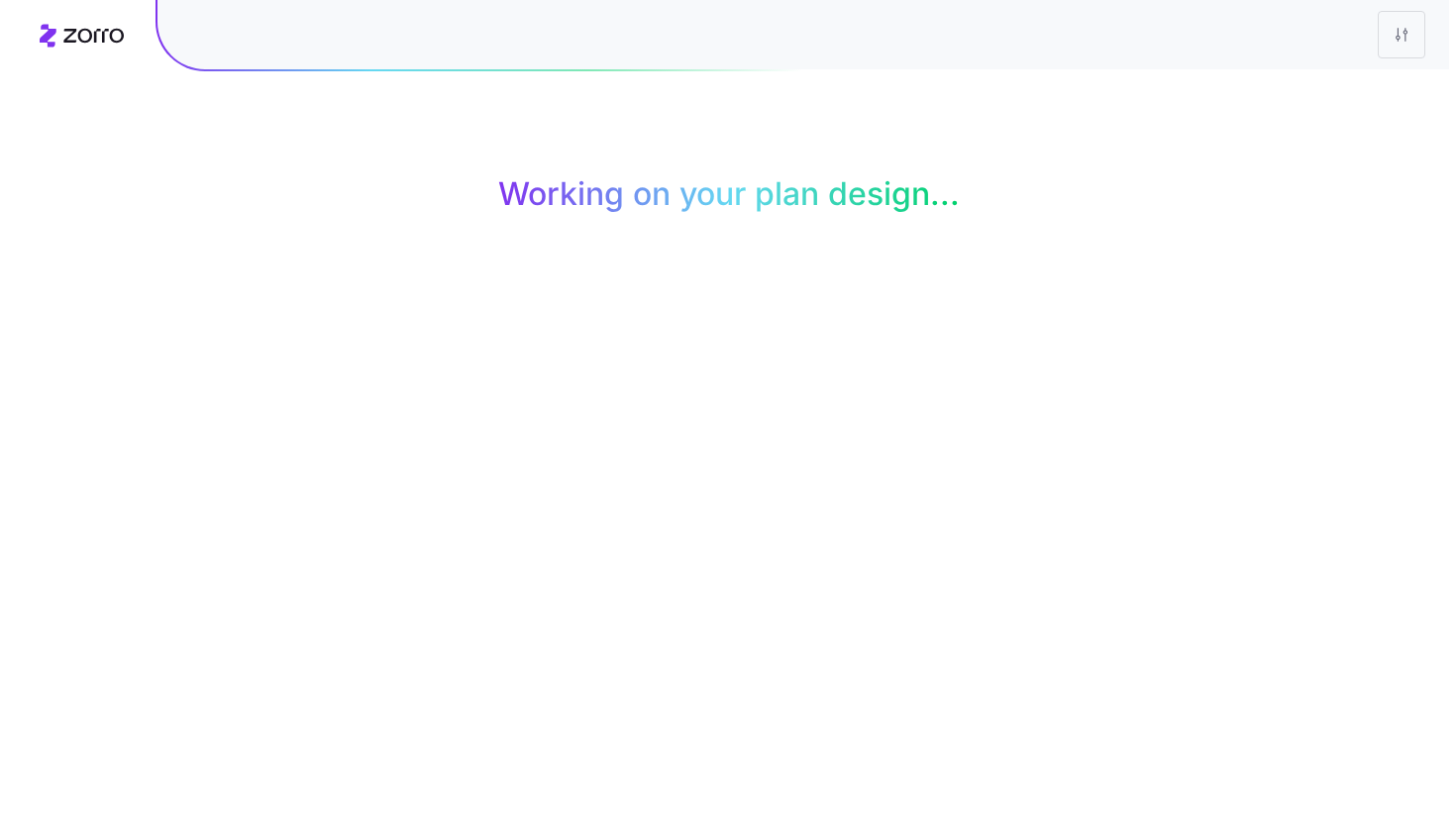
scroll to position [0, 0]
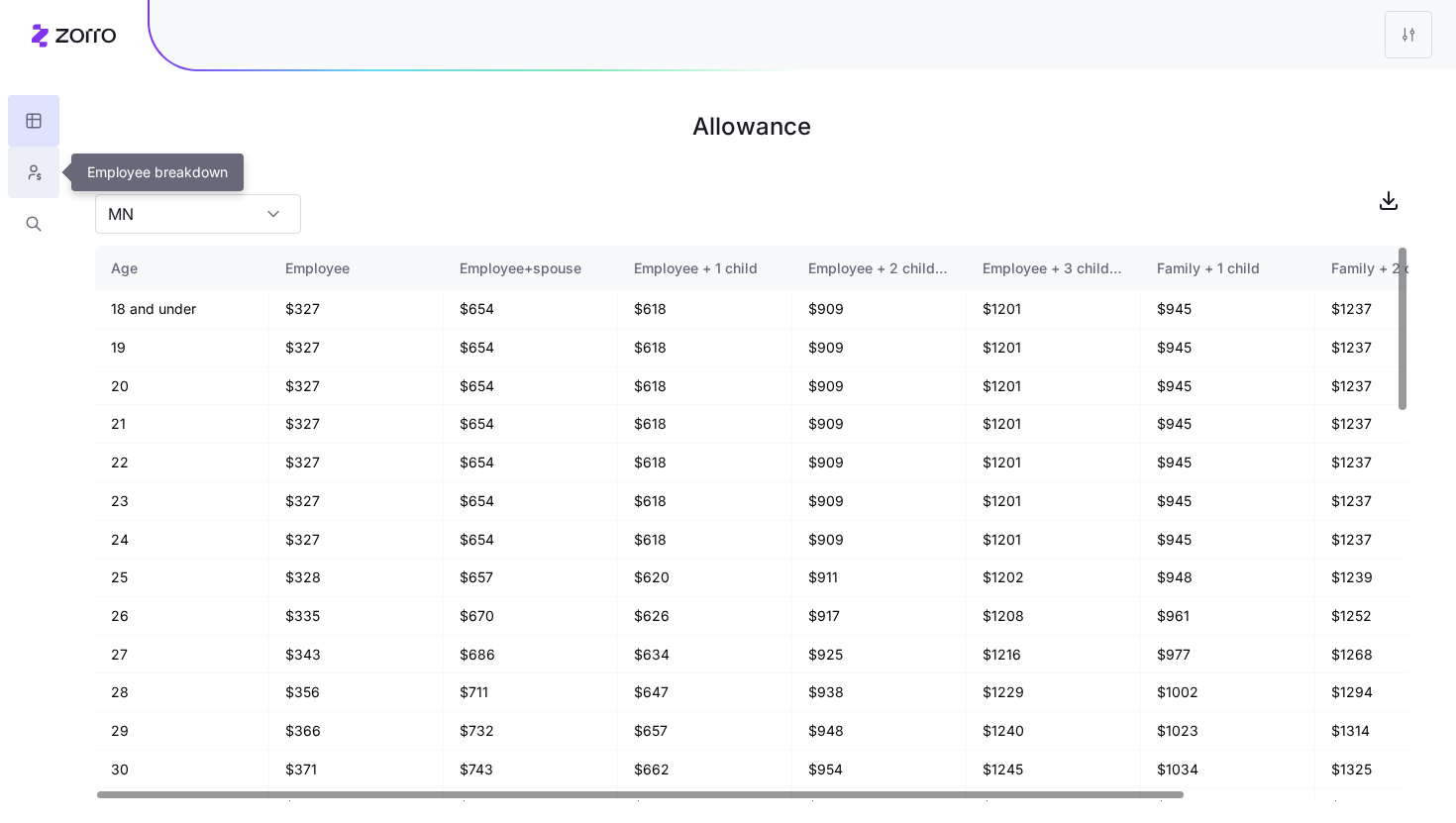
click at [12, 189] on button "button" at bounding box center [34, 173] width 52 height 52
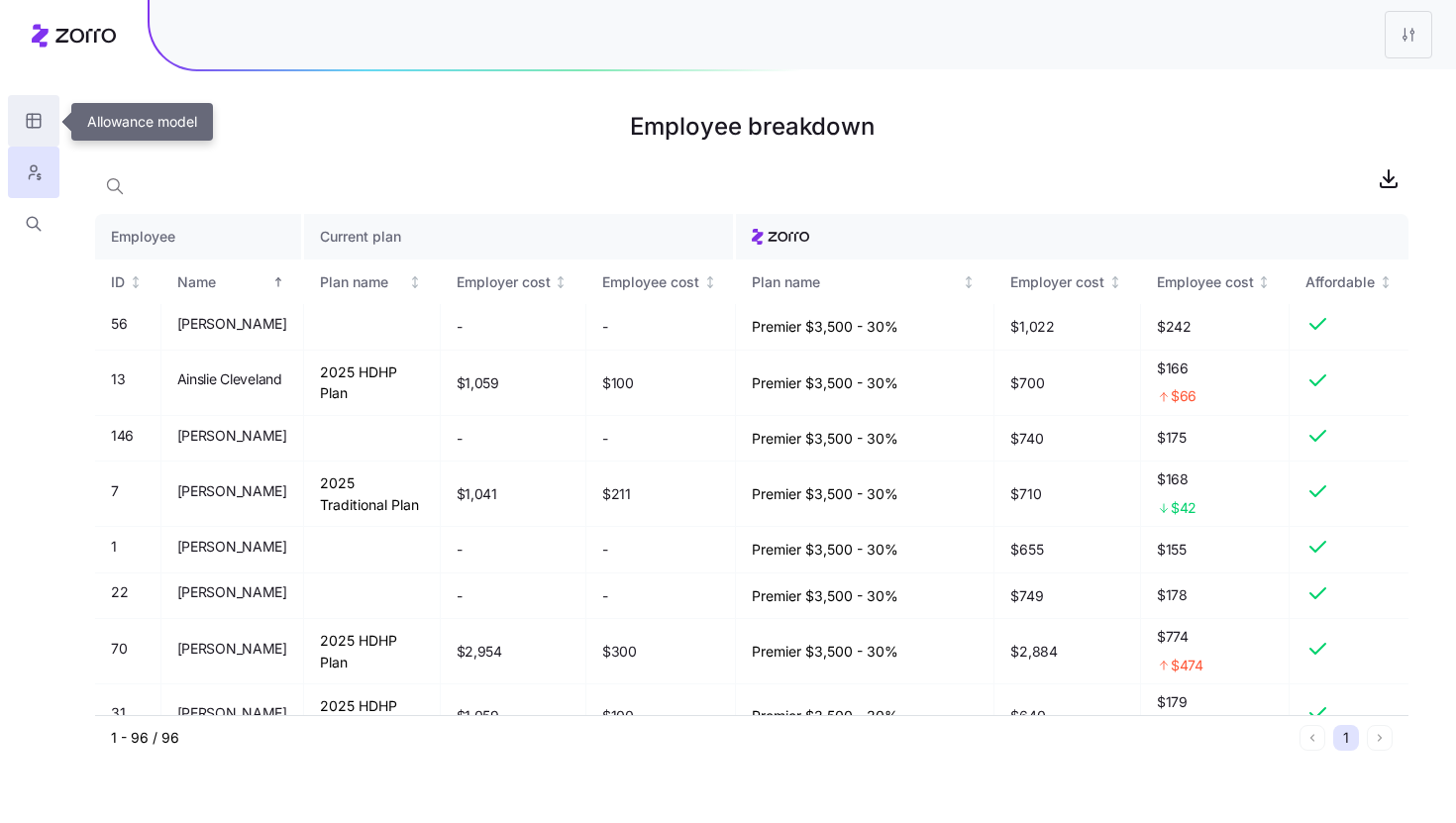
click at [25, 115] on icon "button" at bounding box center [34, 121] width 18 height 20
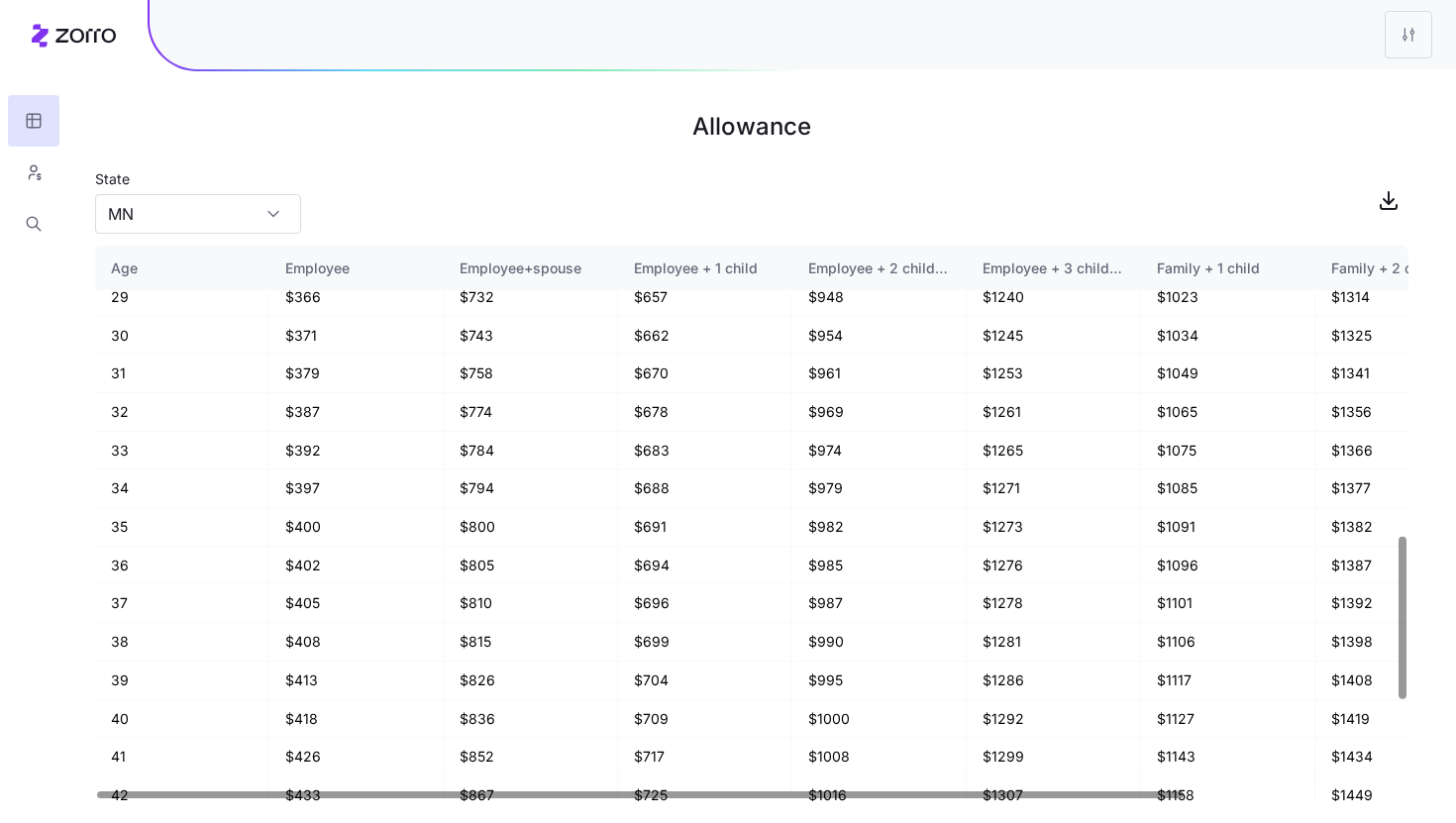
scroll to position [987, 0]
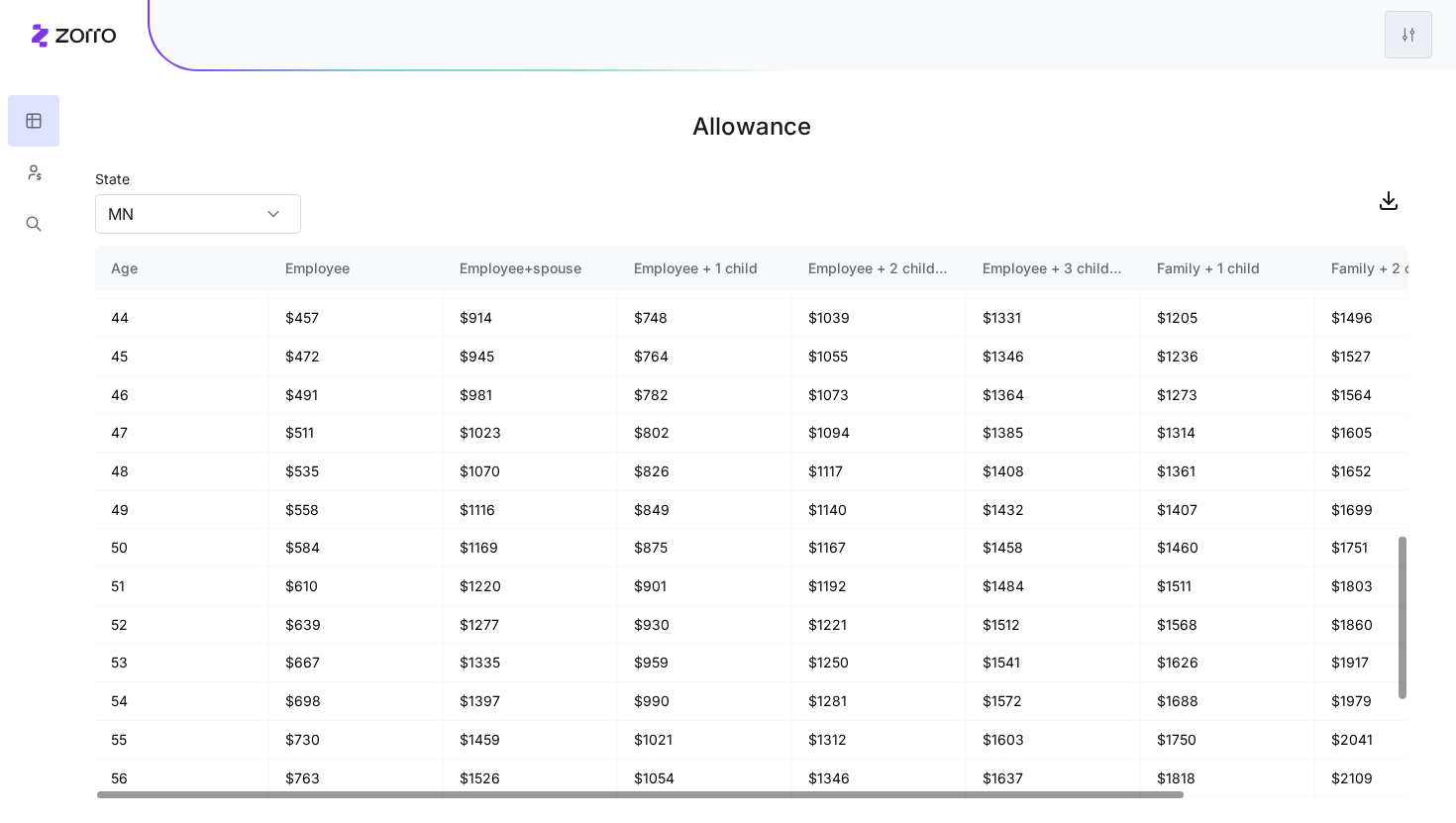
click at [1419, 34] on html "Allowance State [US_STATE] Age Employee Employee+spouse Employee + 1 child Empl…" at bounding box center [728, 412] width 1456 height 823
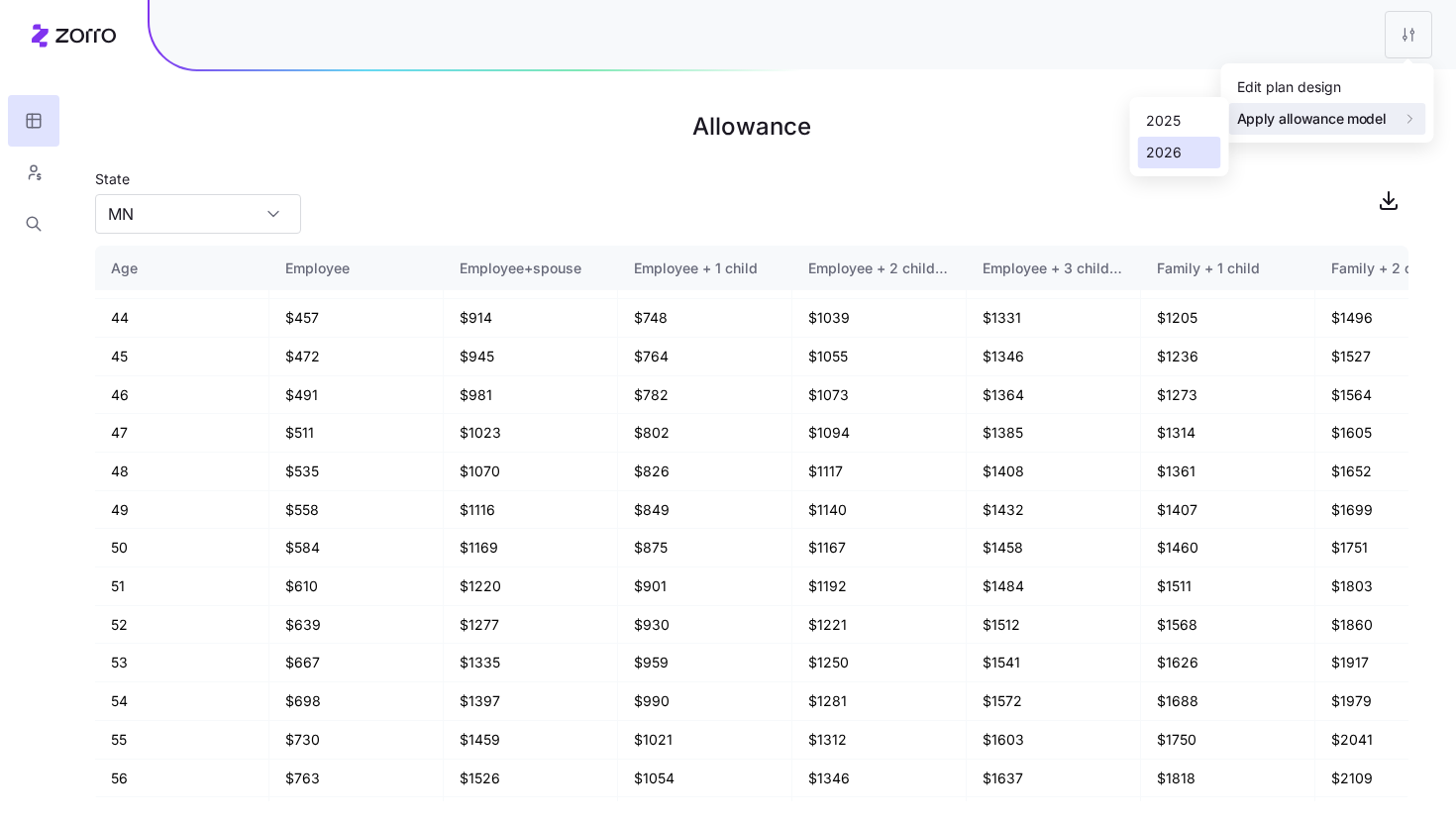
click at [1157, 159] on div "2026" at bounding box center [1164, 153] width 36 height 22
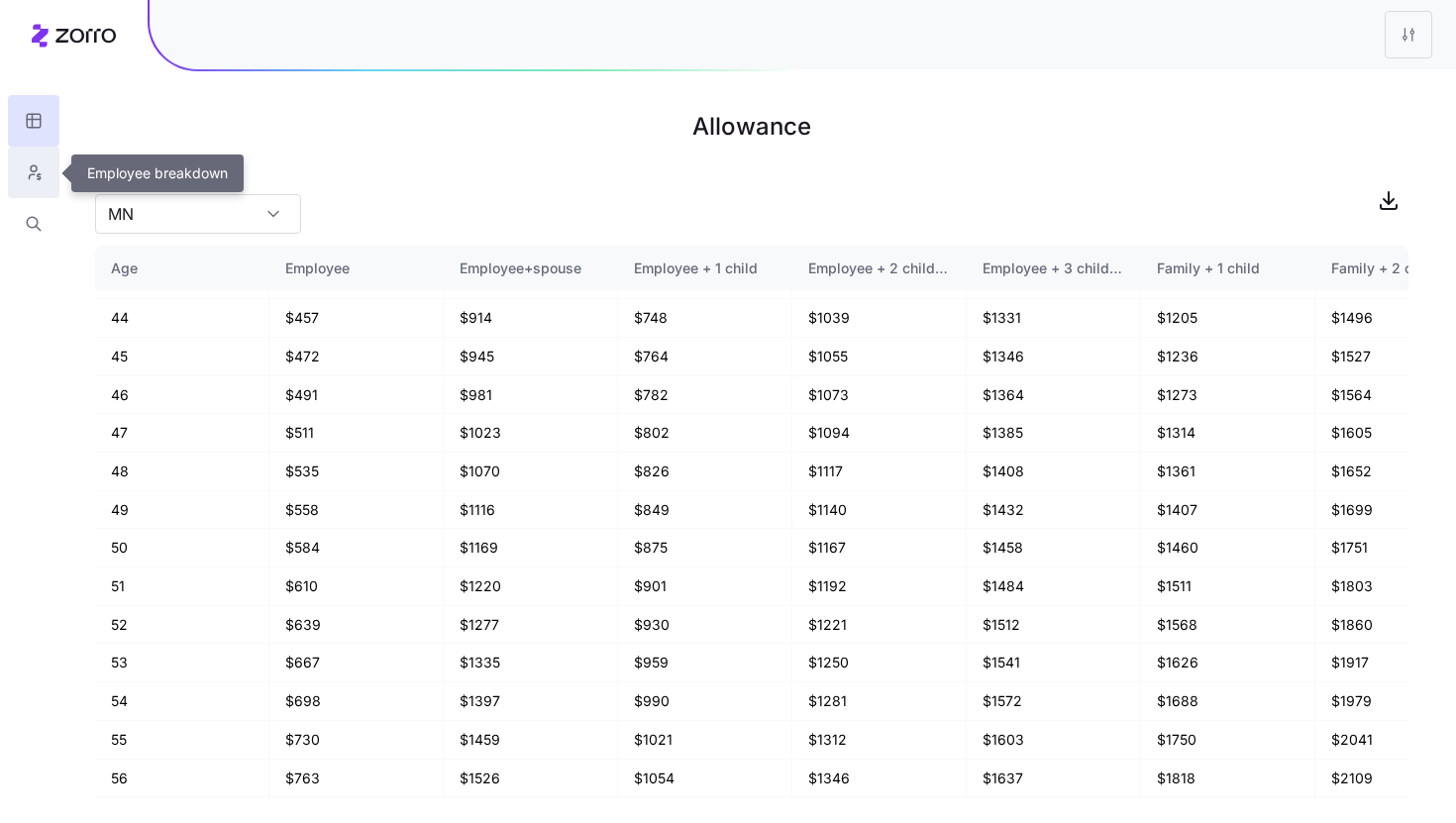
click at [30, 174] on icon "button" at bounding box center [34, 173] width 18 height 20
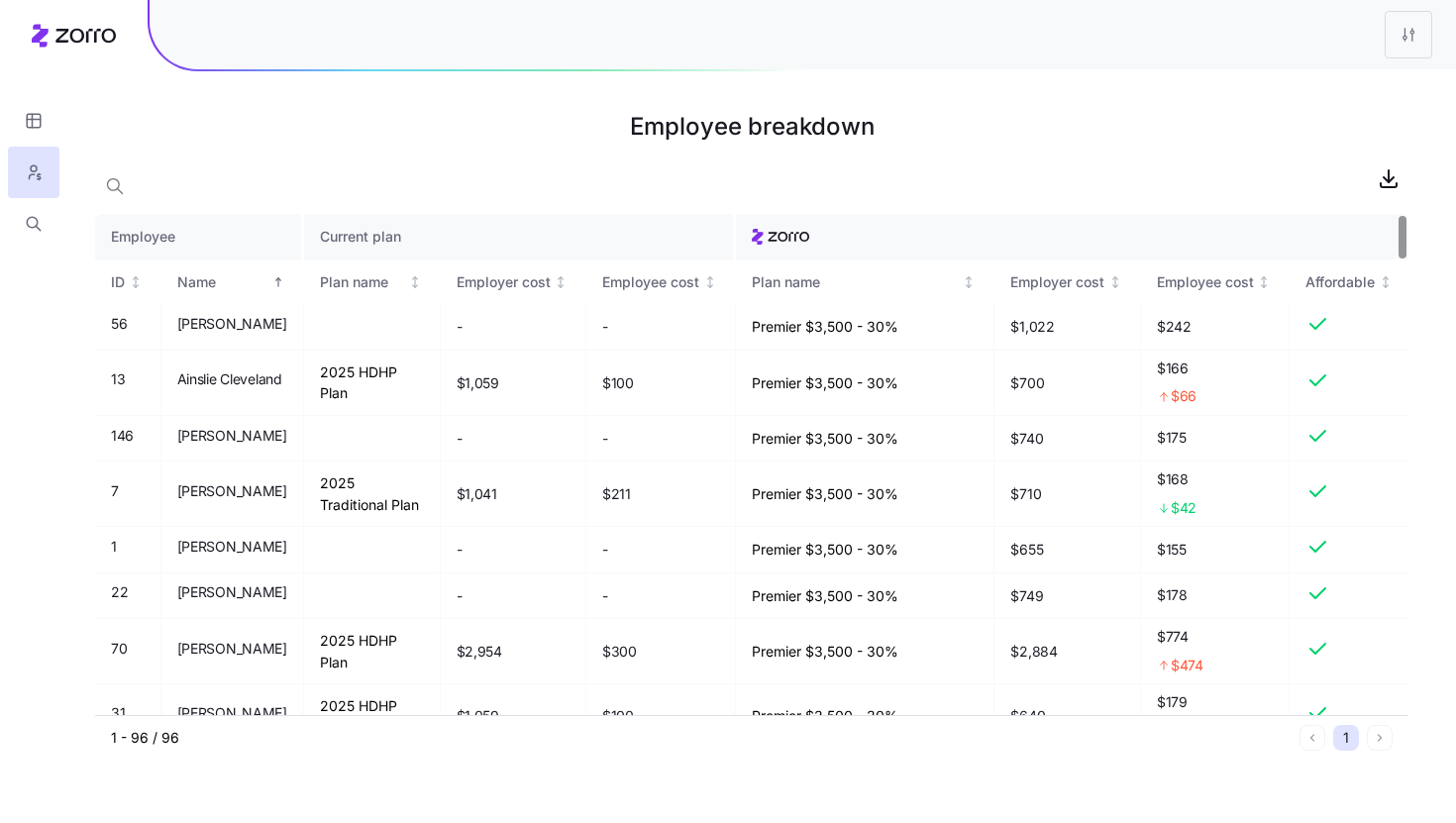
click at [195, 179] on div at bounding box center [751, 179] width 1313 height 40
click at [118, 185] on icon "button" at bounding box center [114, 185] width 12 height 12
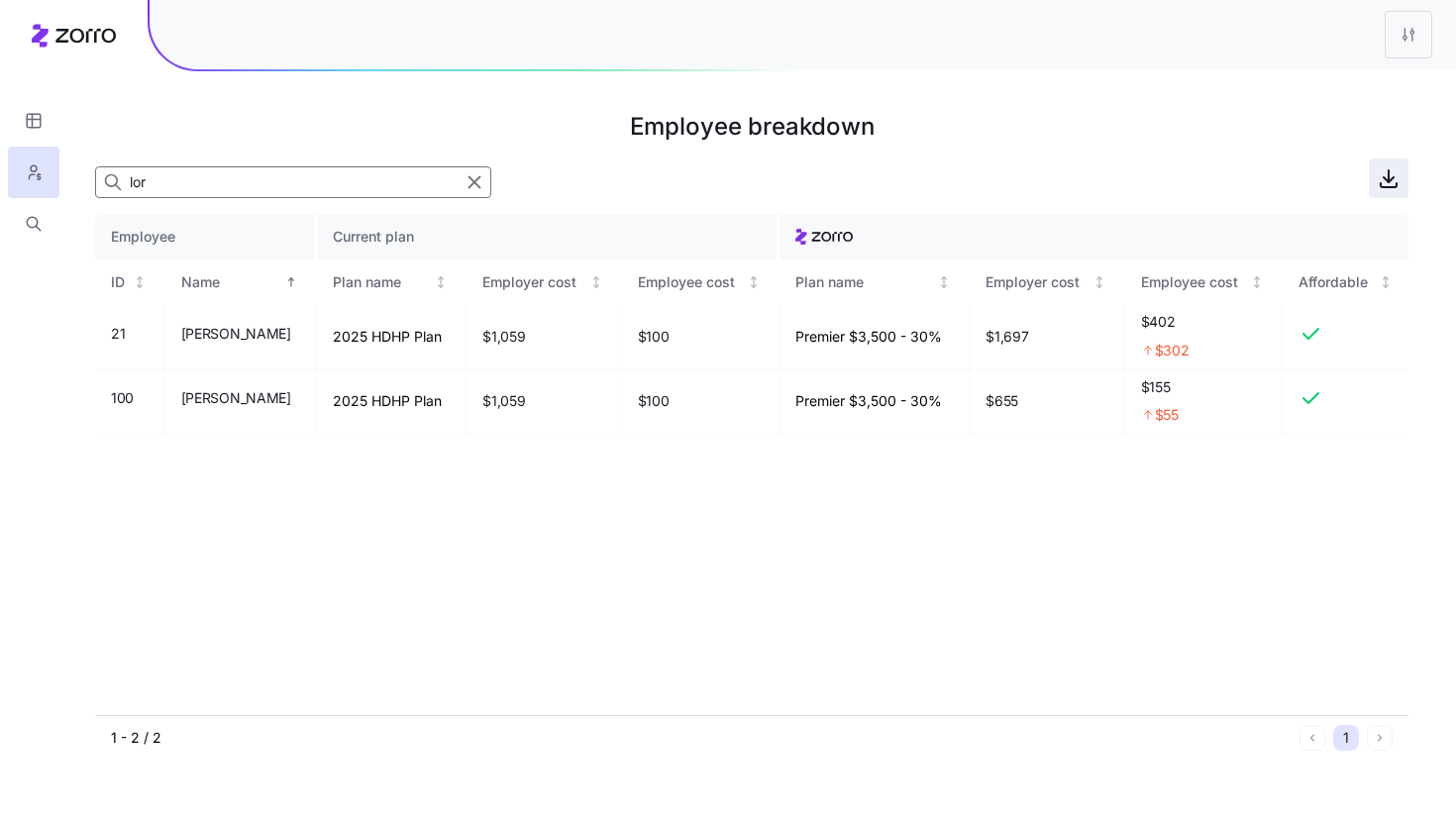
type input "lor"
click at [1381, 185] on icon "button" at bounding box center [1389, 185] width 16 height 4
